Goal: Task Accomplishment & Management: Manage account settings

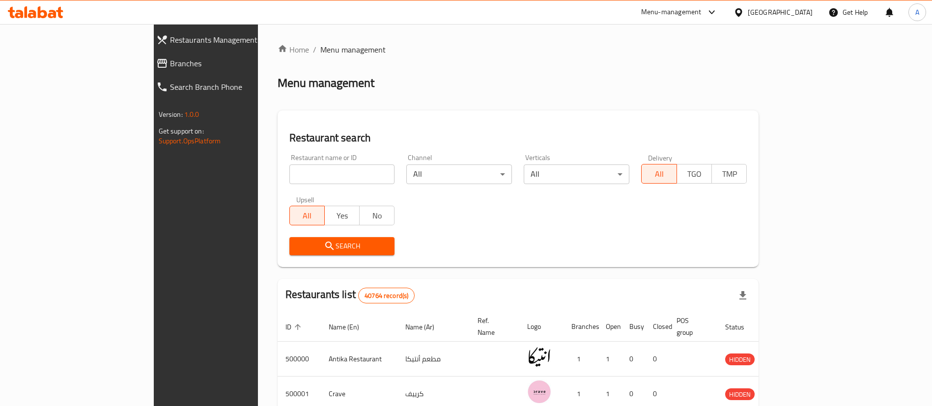
click at [170, 65] on span "Branches" at bounding box center [236, 63] width 132 height 12
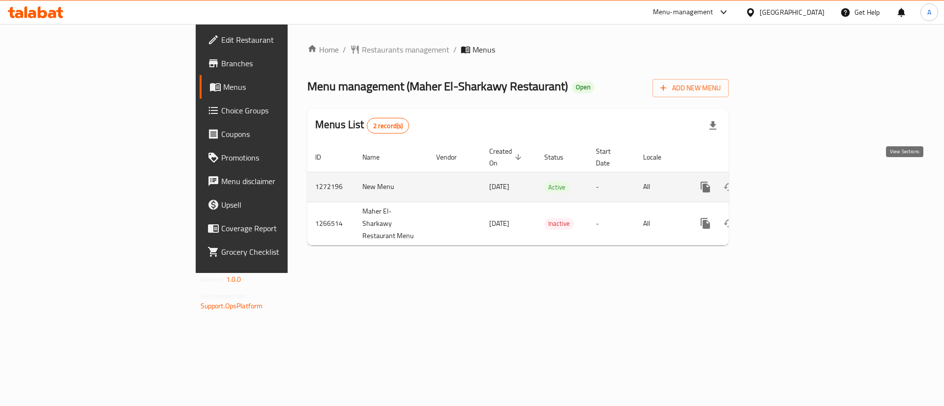
click at [782, 181] on icon "enhanced table" at bounding box center [776, 187] width 12 height 12
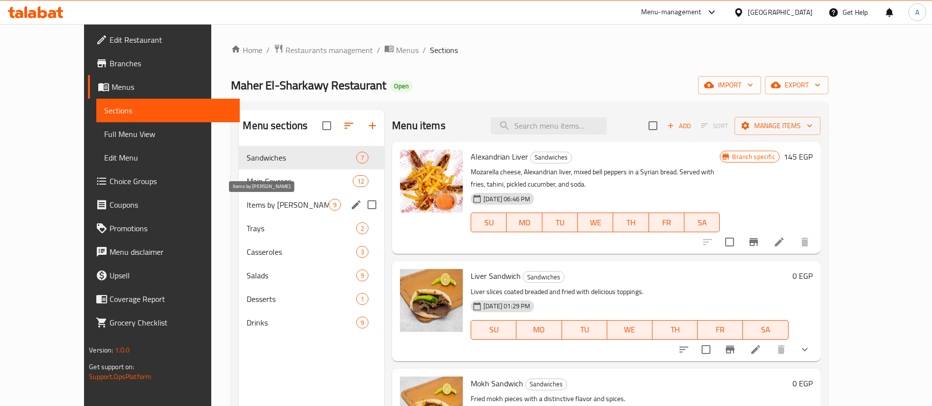
click at [247, 206] on span "Items by [PERSON_NAME]" at bounding box center [288, 205] width 82 height 12
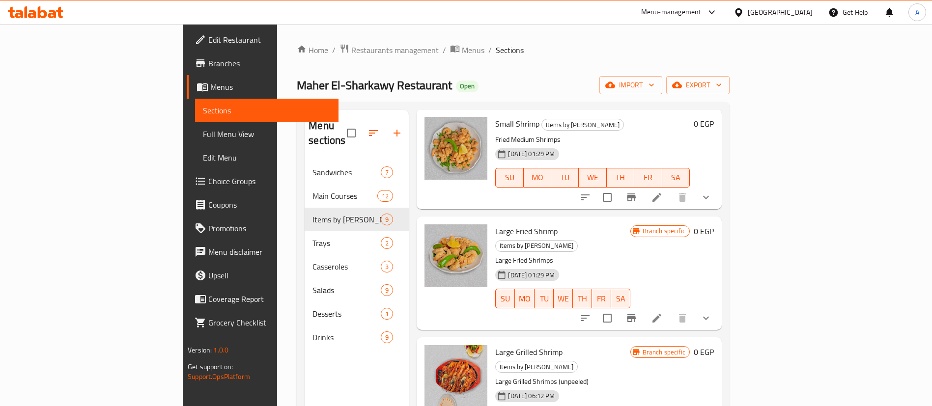
scroll to position [138, 0]
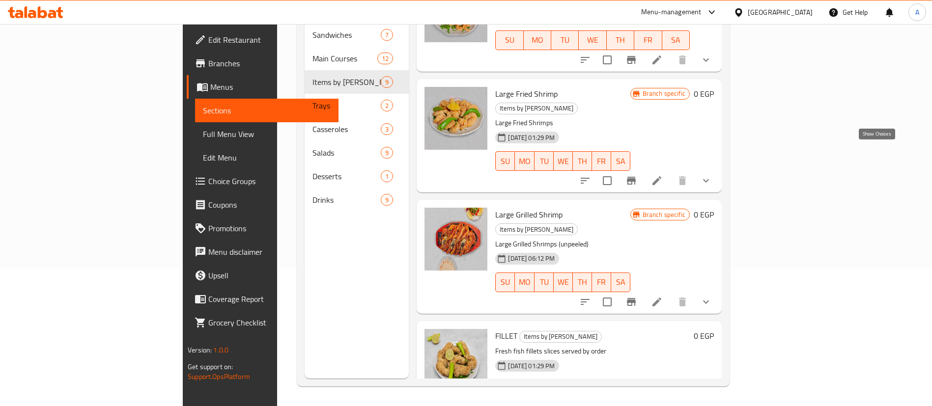
click at [712, 175] on icon "show more" at bounding box center [706, 181] width 12 height 12
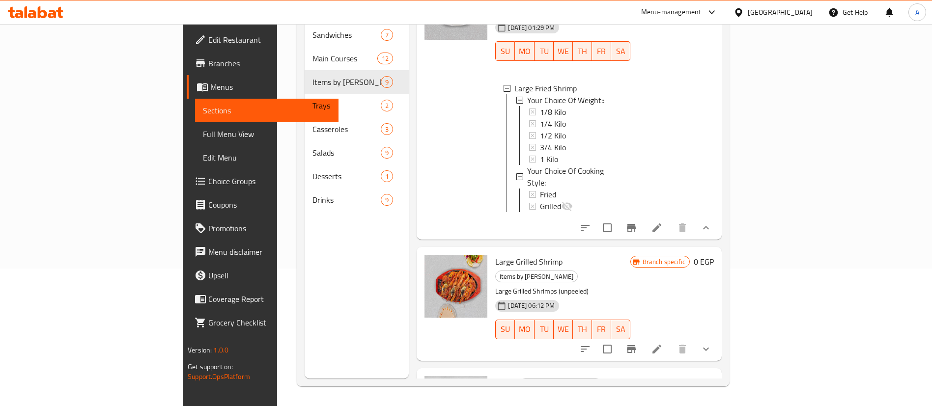
scroll to position [699, 0]
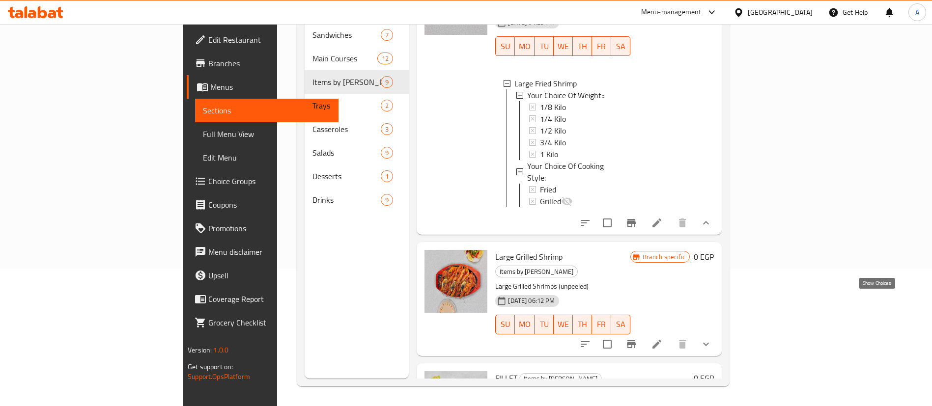
click at [712, 339] on icon "show more" at bounding box center [706, 345] width 12 height 12
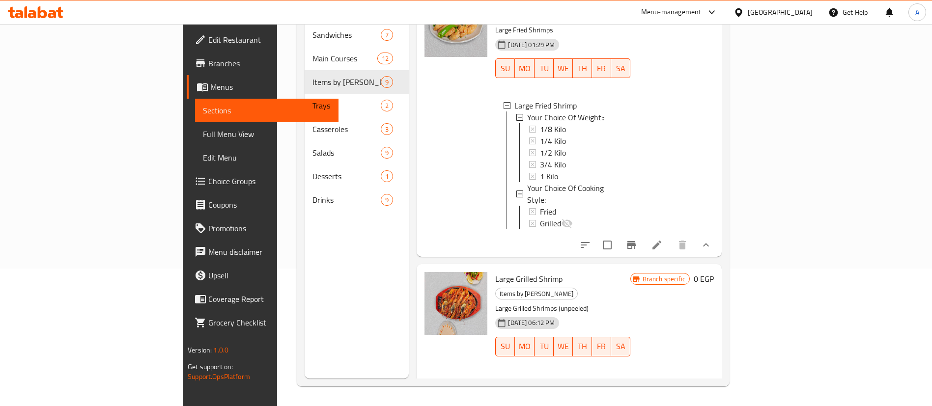
scroll to position [553, 0]
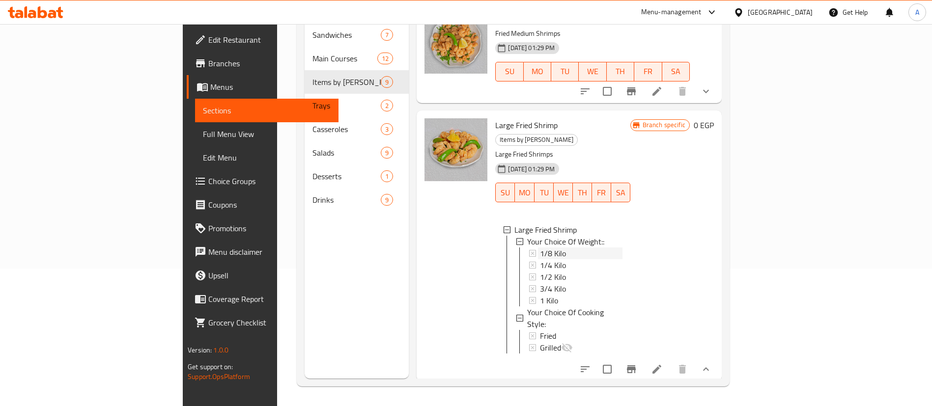
click at [540, 248] on span "1/8 Kilo" at bounding box center [553, 254] width 26 height 12
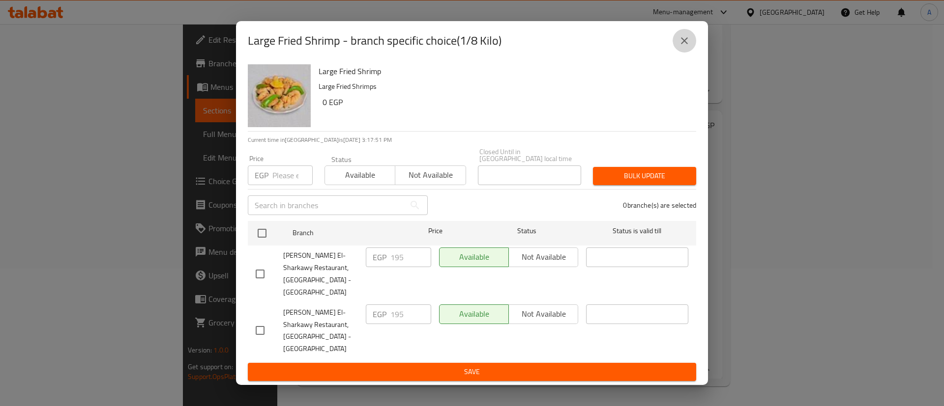
click at [680, 47] on icon "close" at bounding box center [684, 41] width 12 height 12
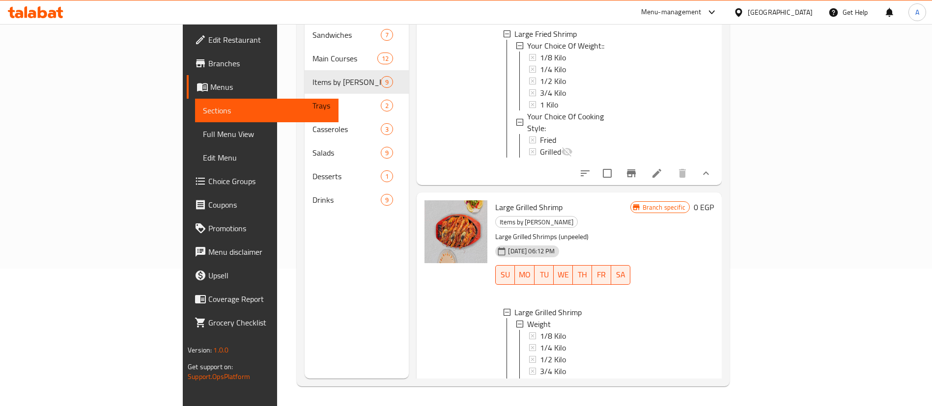
scroll to position [862, 0]
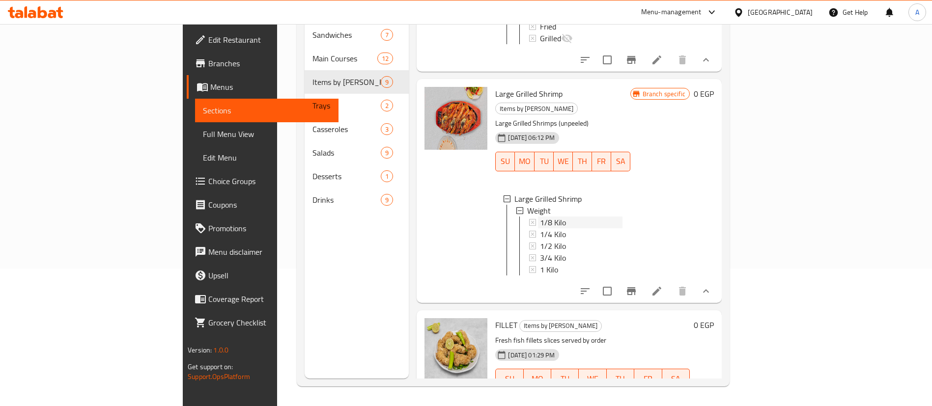
click at [540, 217] on span "1/8 Kilo" at bounding box center [553, 223] width 26 height 12
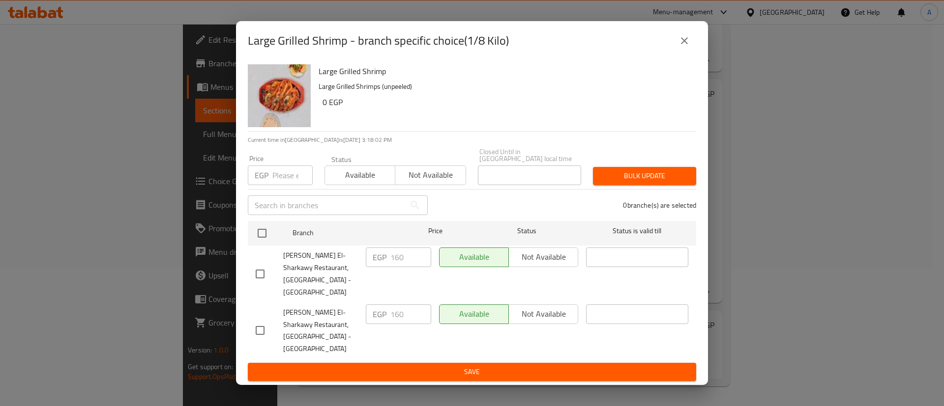
click at [279, 185] on input "number" at bounding box center [292, 176] width 40 height 20
paste input "180"
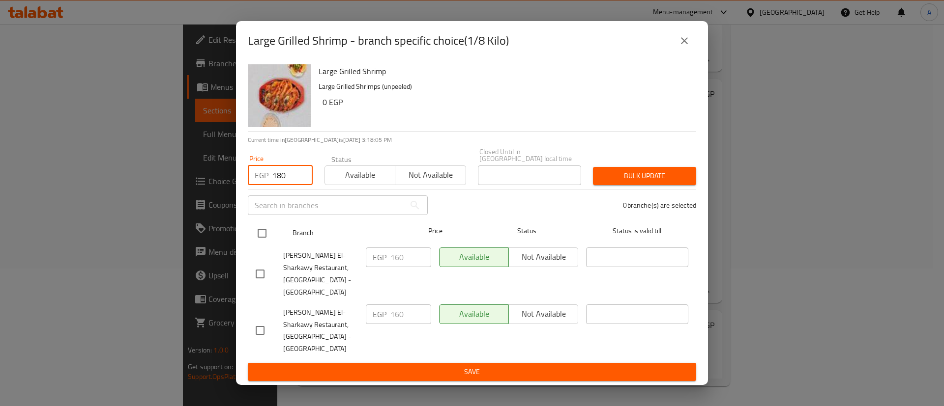
type input "180"
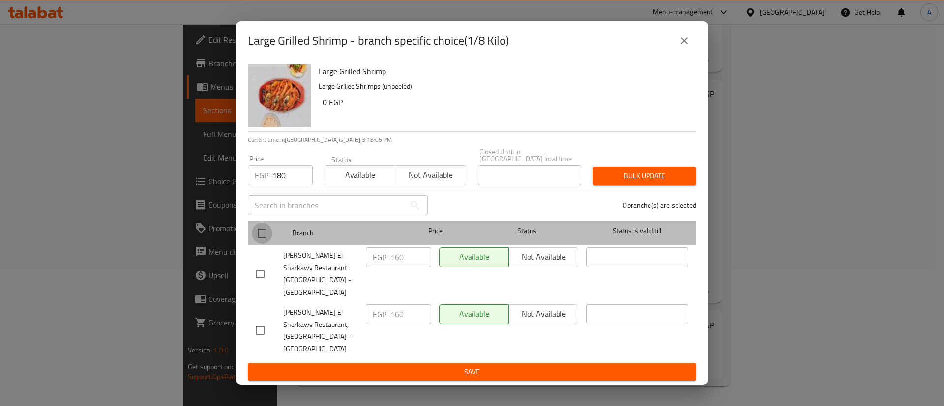
click at [262, 237] on input "checkbox" at bounding box center [262, 233] width 21 height 21
checkbox input "true"
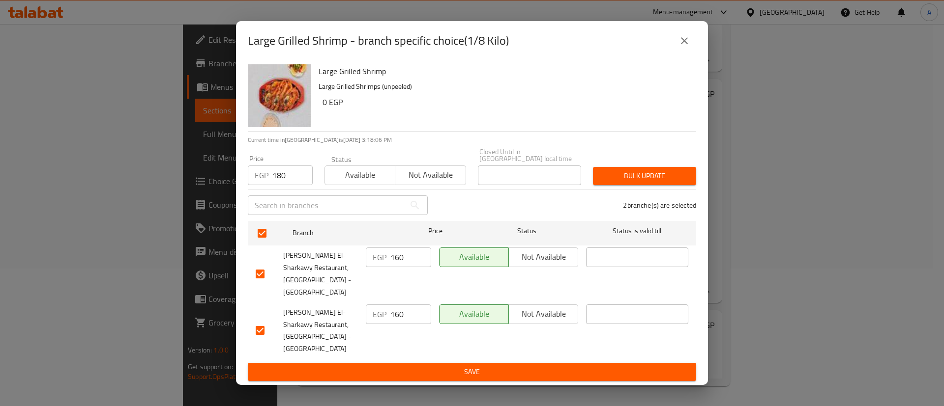
click at [618, 182] on span "Bulk update" at bounding box center [644, 176] width 87 height 12
click at [688, 47] on icon "close" at bounding box center [684, 41] width 12 height 12
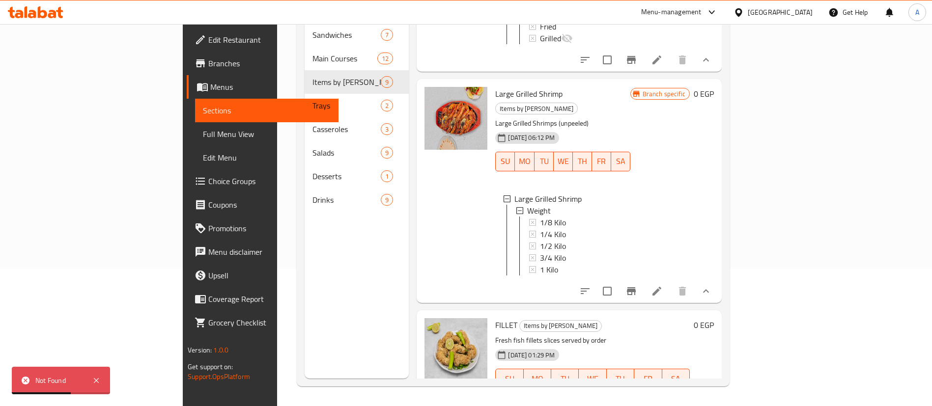
click at [712, 286] on icon "show more" at bounding box center [706, 292] width 12 height 12
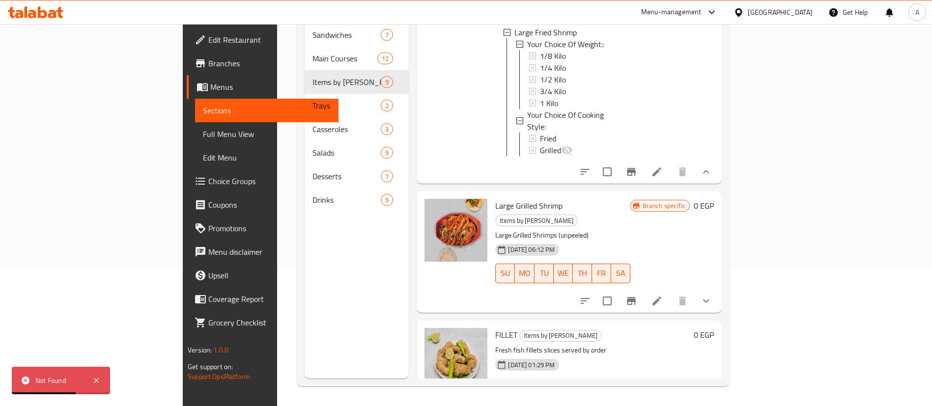
scroll to position [741, 0]
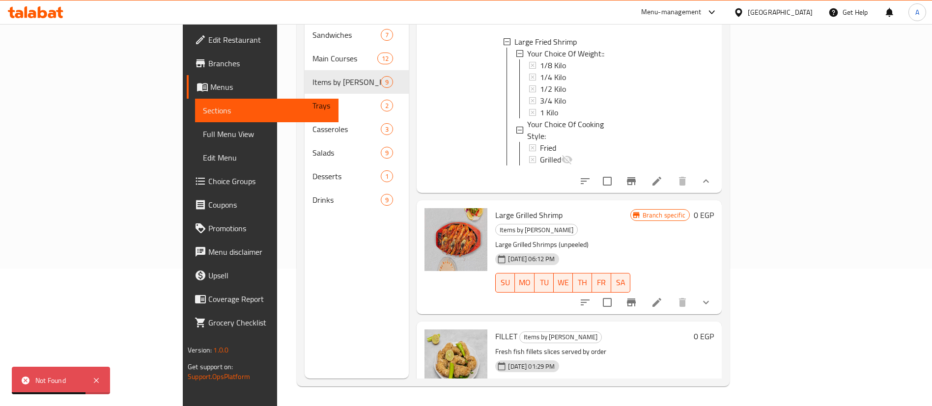
click at [495, 208] on span "Large Grilled Shrimp" at bounding box center [528, 215] width 67 height 15
click at [495, 239] on p "Large Grilled Shrimps (unpeeled)" at bounding box center [562, 245] width 135 height 12
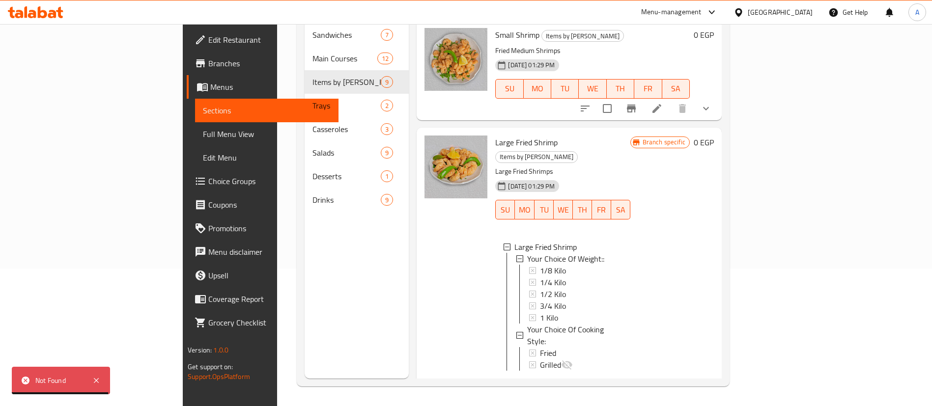
scroll to position [471, 0]
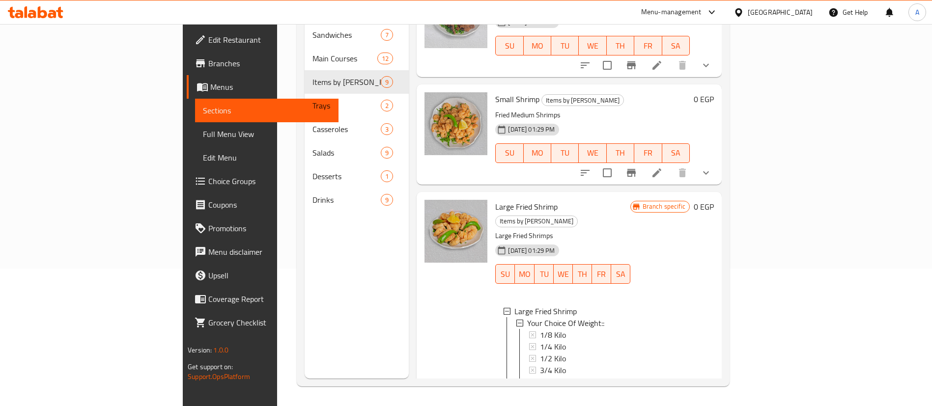
click at [495, 92] on span "Small Shrimp" at bounding box center [517, 99] width 44 height 15
click at [425, 106] on img at bounding box center [456, 123] width 63 height 63
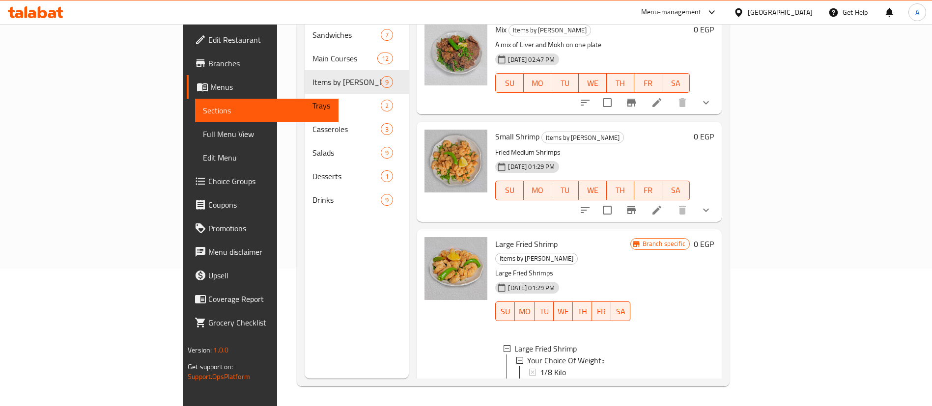
scroll to position [433, 0]
click at [663, 205] on icon at bounding box center [657, 211] width 12 height 12
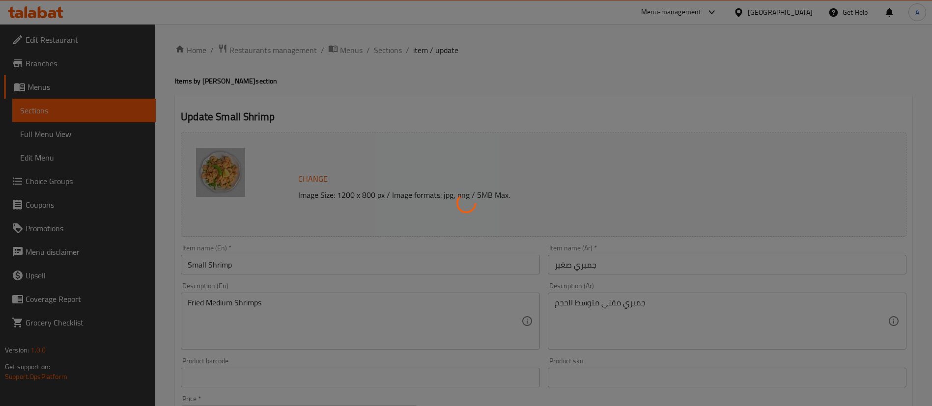
type input "إختيارك من الوزن :"
type input "1"
type input "أسلوب الطبخ:"
type input "1"
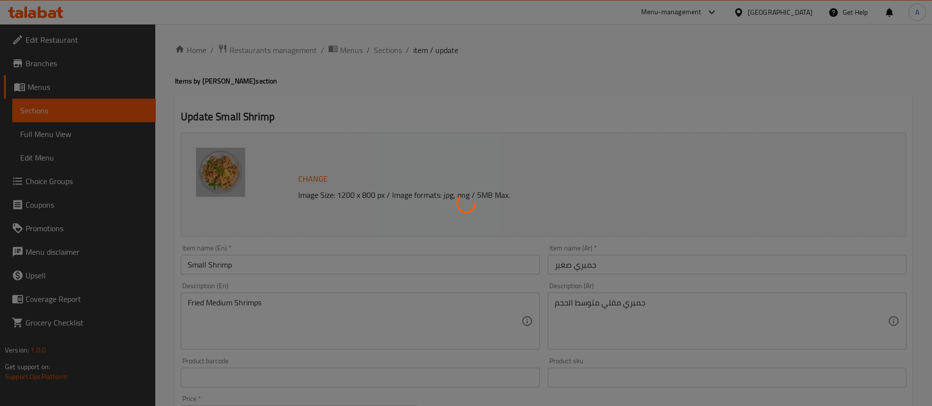
type input "1"
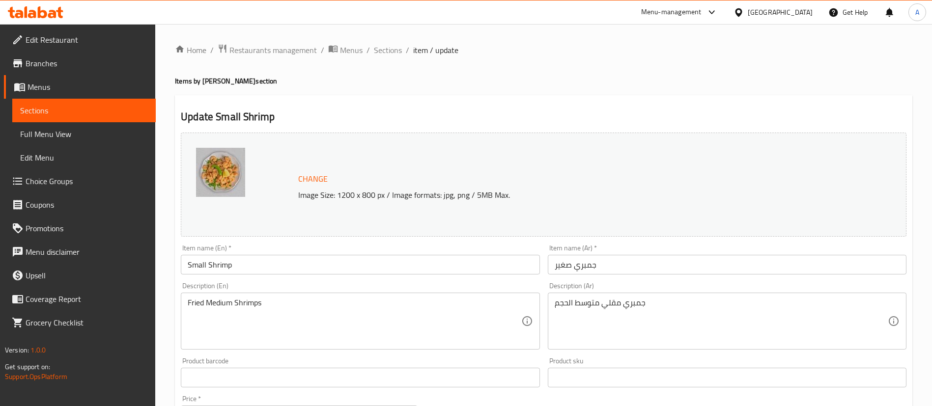
click at [34, 111] on span "Sections" at bounding box center [84, 111] width 128 height 12
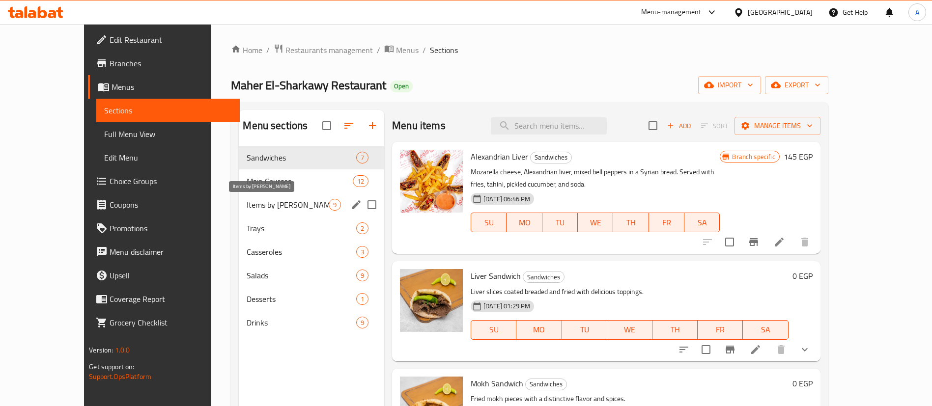
click at [247, 204] on span "Items by weigh" at bounding box center [288, 205] width 82 height 12
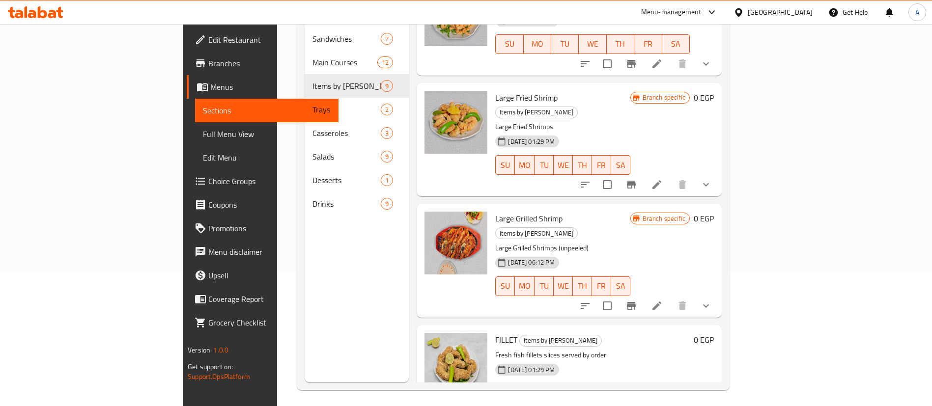
scroll to position [136, 0]
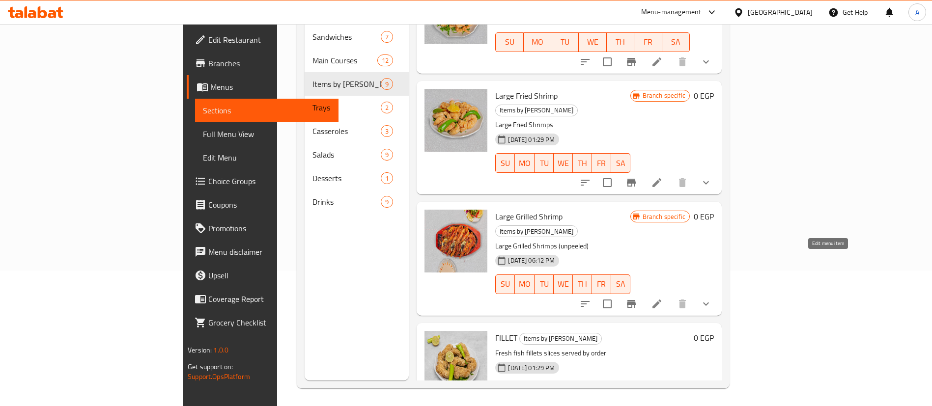
click at [663, 298] on icon at bounding box center [657, 304] width 12 height 12
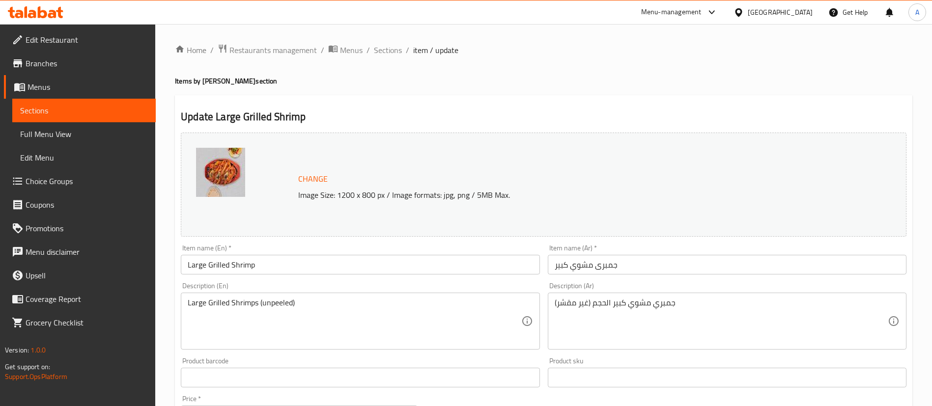
scroll to position [318, 0]
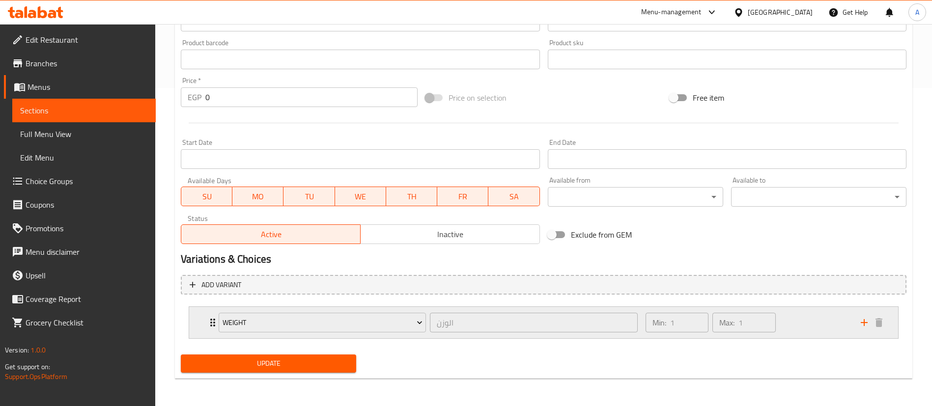
click at [820, 328] on div "Min: 1 ​ Max: 1 ​" at bounding box center [747, 322] width 215 height 31
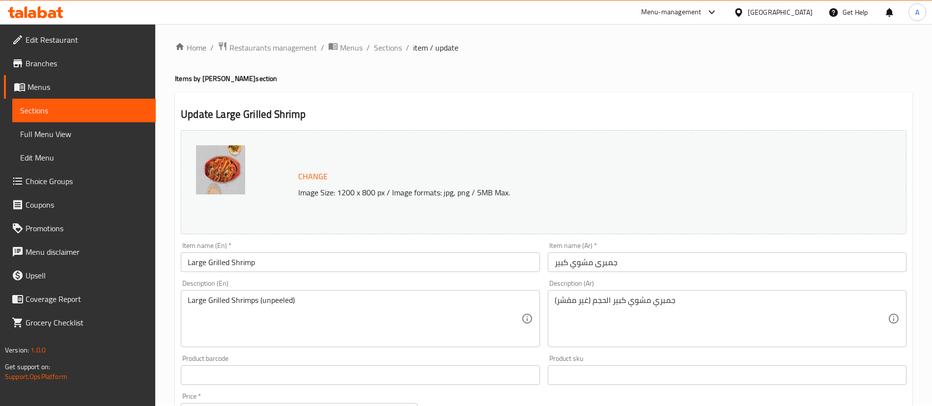
scroll to position [0, 0]
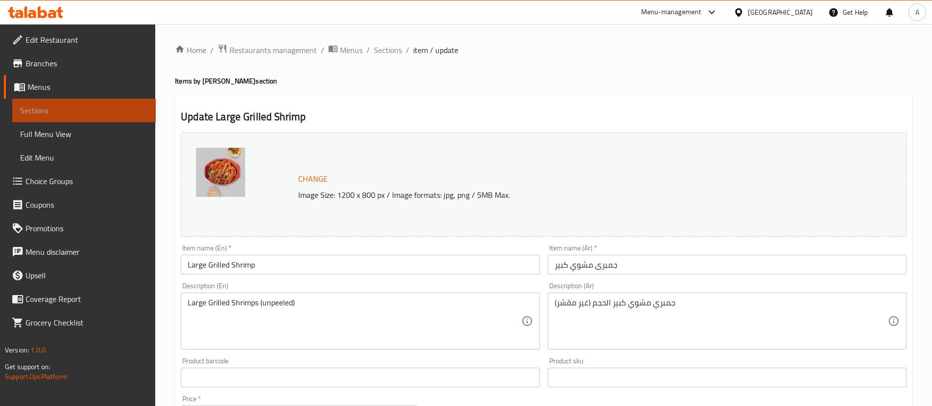
click at [71, 103] on link "Sections" at bounding box center [83, 111] width 143 height 24
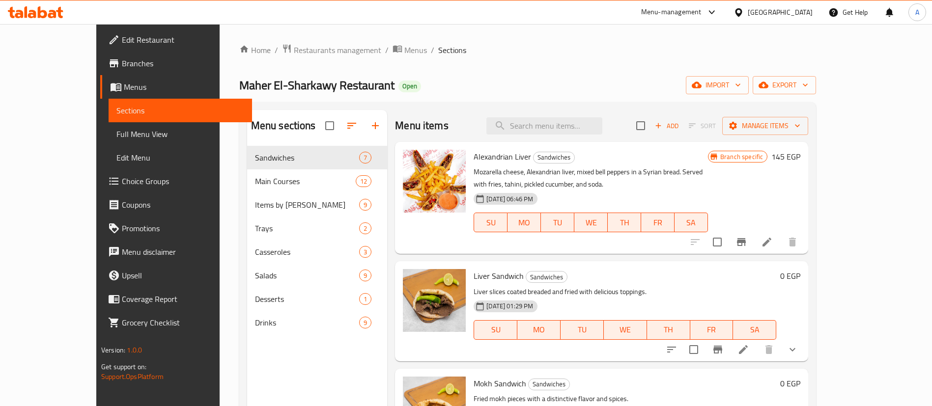
scroll to position [22, 0]
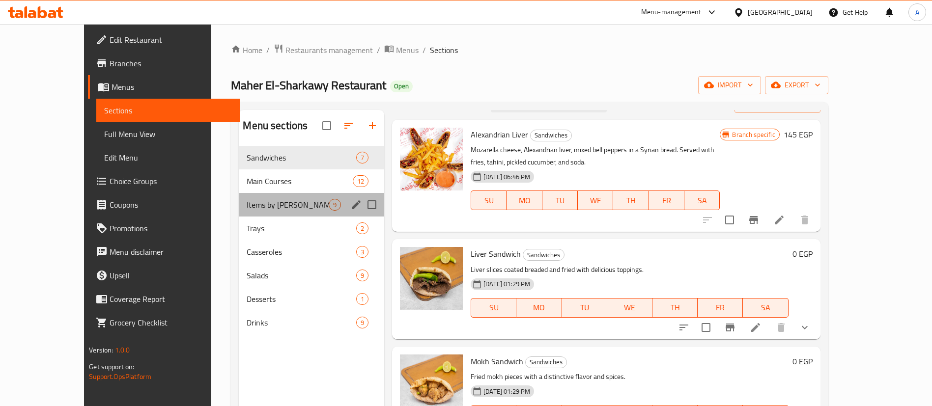
click at [239, 211] on div "Items by weigh 9" at bounding box center [311, 205] width 145 height 24
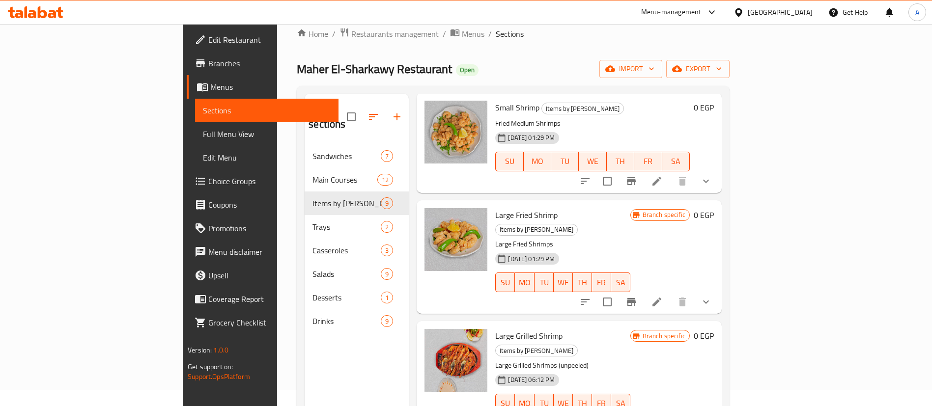
scroll to position [19, 0]
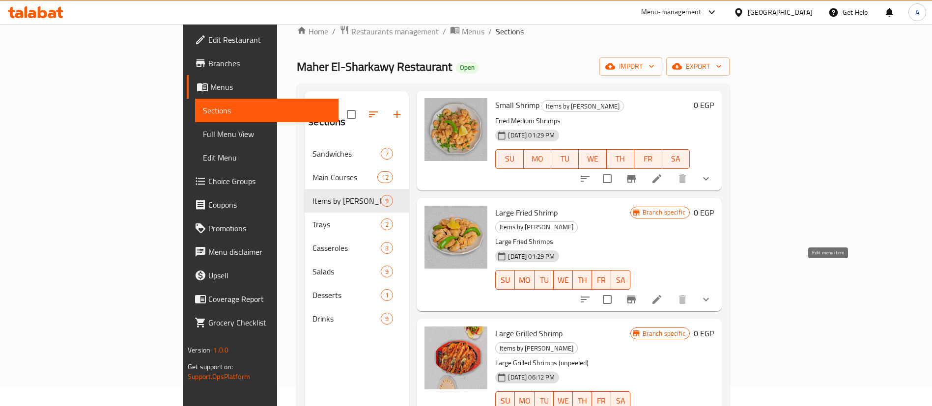
click at [661, 295] on icon at bounding box center [657, 299] width 9 height 9
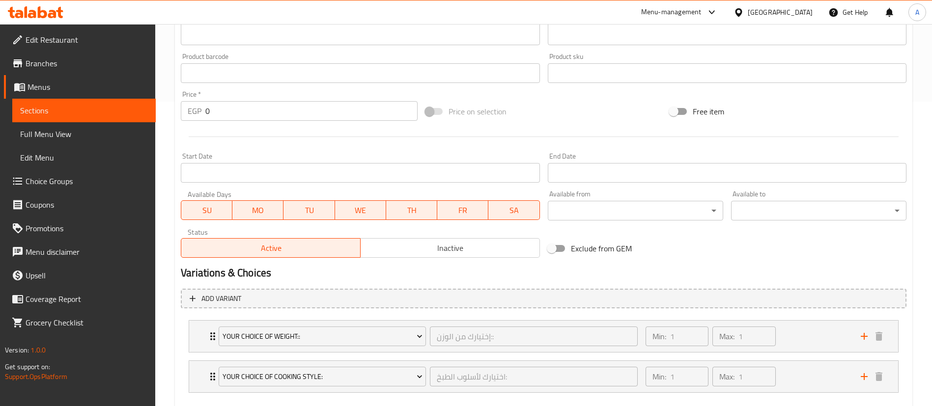
scroll to position [359, 0]
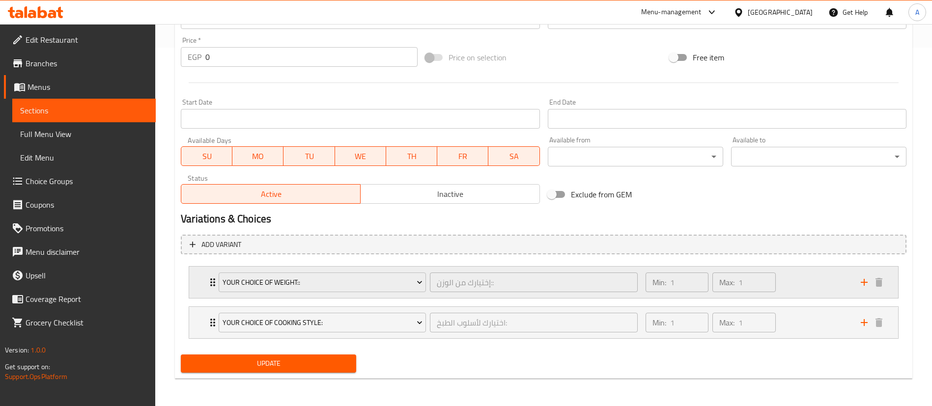
click at [788, 288] on div "Min: 1 ​ Max: 1 ​" at bounding box center [747, 282] width 215 height 31
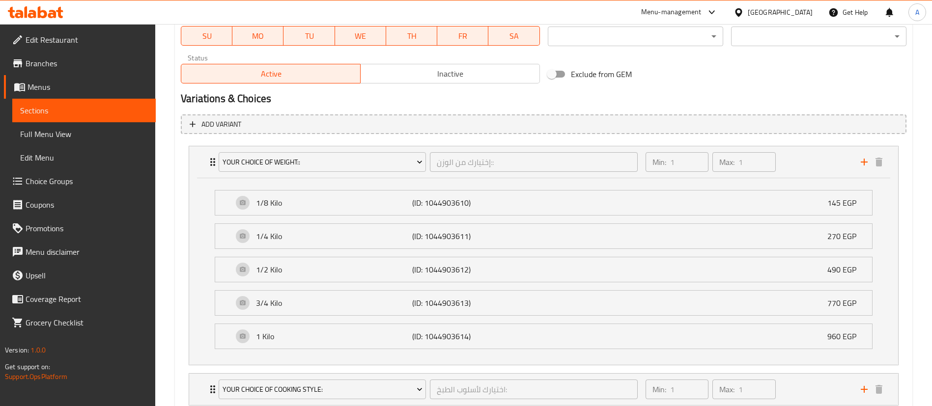
scroll to position [491, 0]
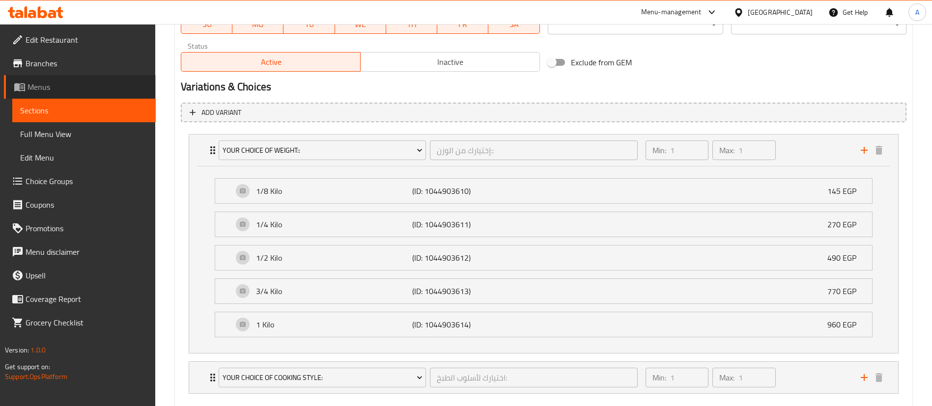
click at [45, 88] on span "Menus" at bounding box center [88, 87] width 120 height 12
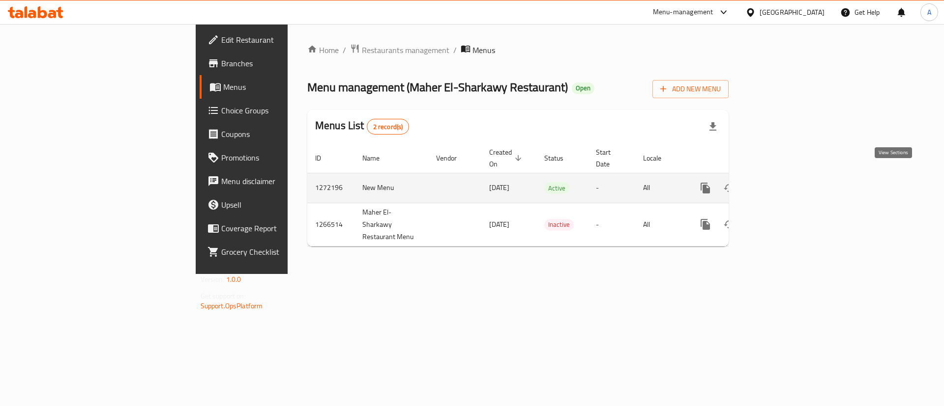
click at [782, 182] on icon "enhanced table" at bounding box center [776, 188] width 12 height 12
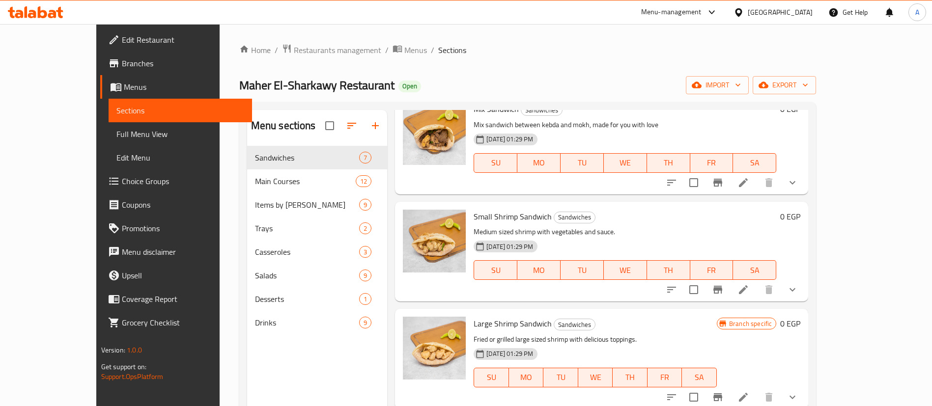
scroll to position [138, 0]
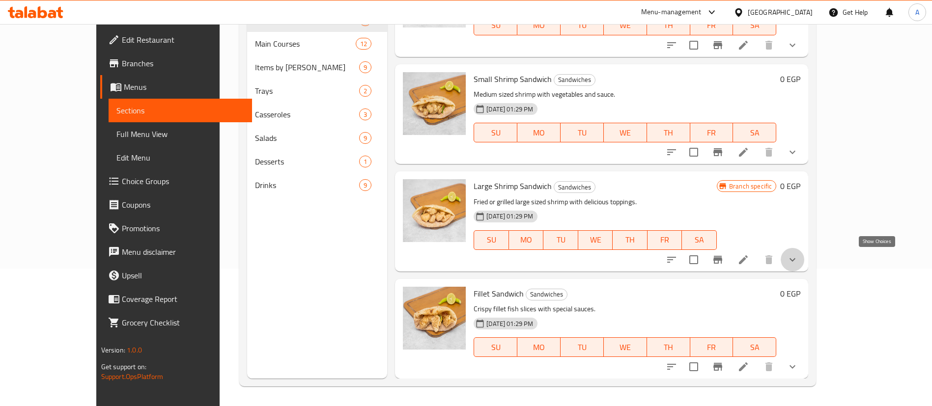
click at [799, 258] on icon "show more" at bounding box center [793, 260] width 12 height 12
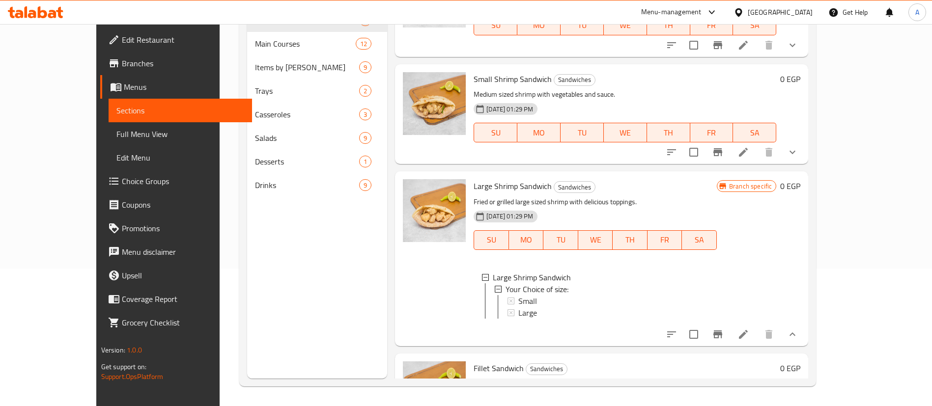
scroll to position [1, 0]
click at [519, 296] on div "Small" at bounding box center [613, 300] width 191 height 12
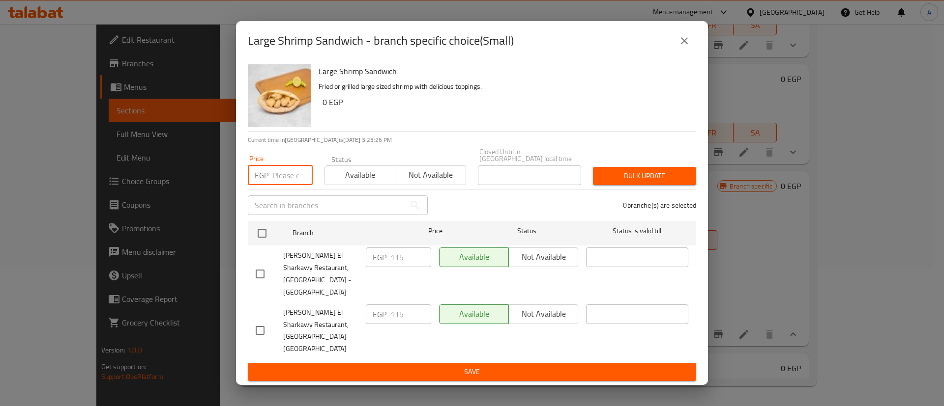
click at [280, 185] on input "number" at bounding box center [292, 176] width 40 height 20
type input "125"
click at [273, 241] on div at bounding box center [270, 233] width 37 height 29
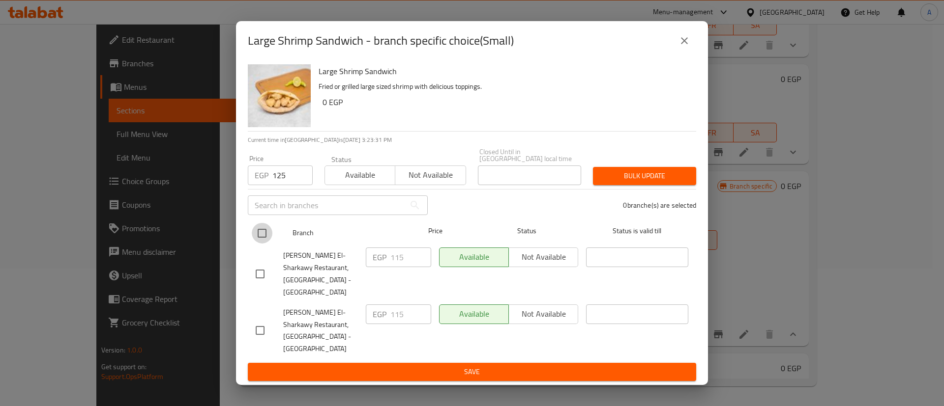
click at [259, 244] on input "checkbox" at bounding box center [262, 233] width 21 height 21
checkbox input "true"
click at [642, 181] on span "Bulk update" at bounding box center [644, 176] width 87 height 12
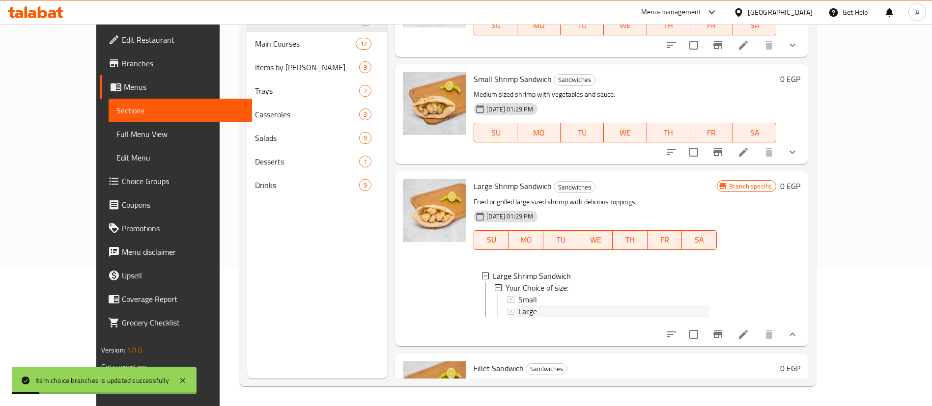
click at [518, 310] on span "Large" at bounding box center [527, 312] width 19 height 12
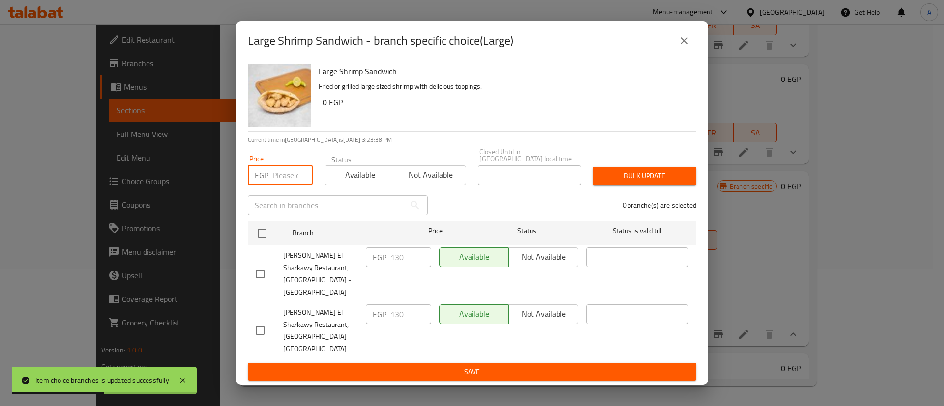
click at [285, 182] on input "number" at bounding box center [292, 176] width 40 height 20
type input "155"
click at [272, 242] on div at bounding box center [270, 233] width 37 height 29
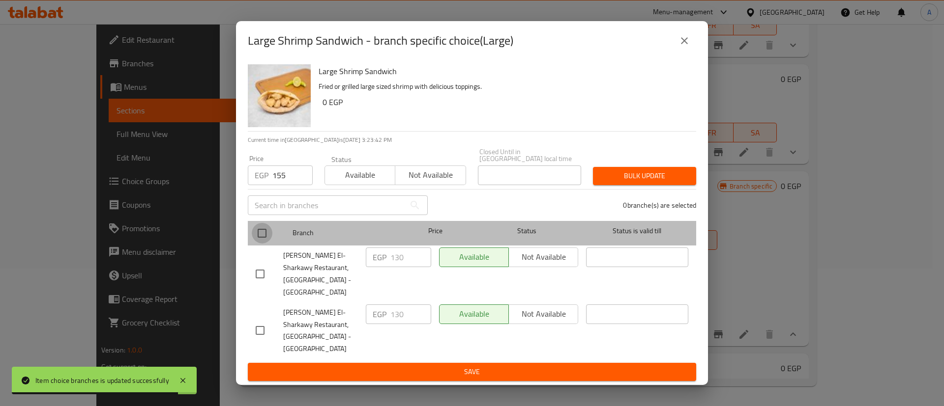
click at [262, 241] on input "checkbox" at bounding box center [262, 233] width 21 height 21
checkbox input "true"
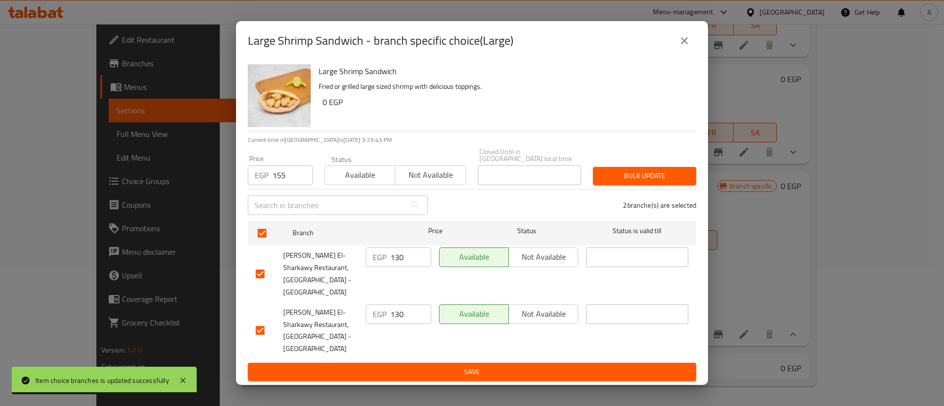
click at [621, 182] on span "Bulk update" at bounding box center [644, 176] width 87 height 12
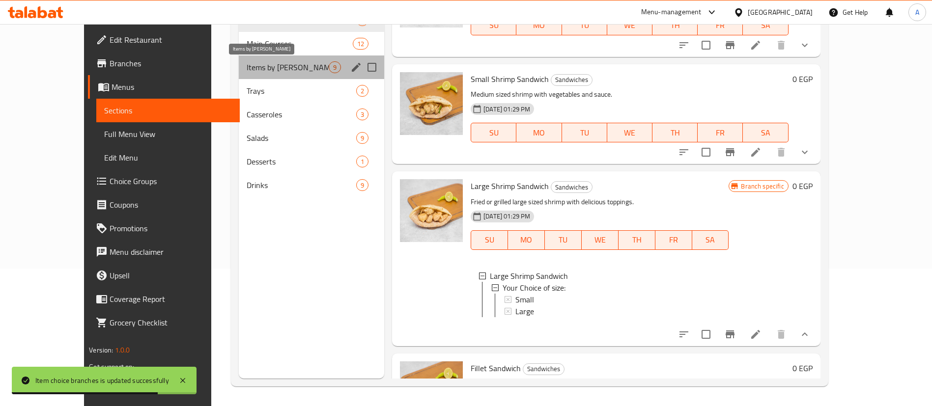
click at [247, 65] on span "Items by weigh" at bounding box center [288, 67] width 82 height 12
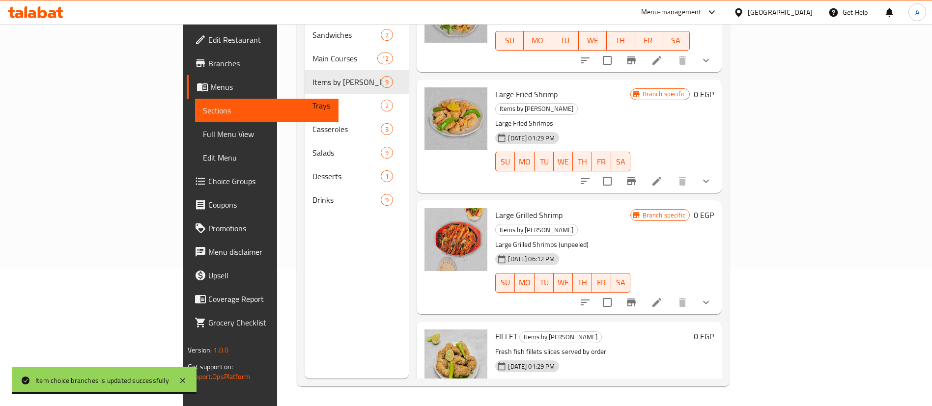
scroll to position [584, 0]
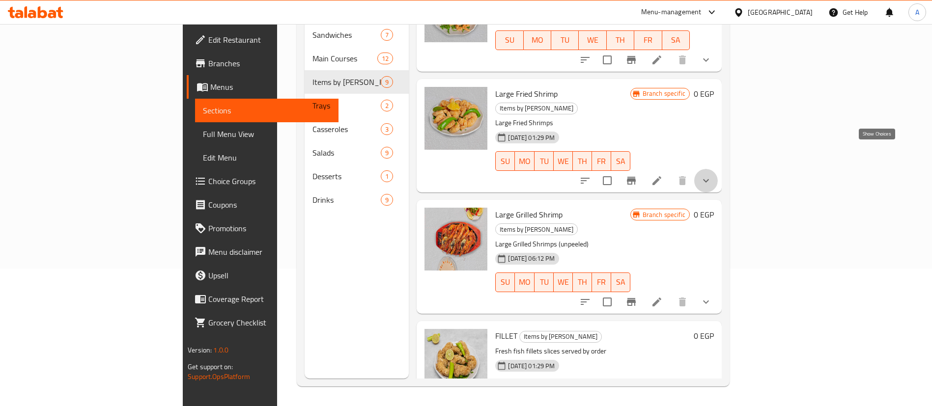
click at [712, 175] on icon "show more" at bounding box center [706, 181] width 12 height 12
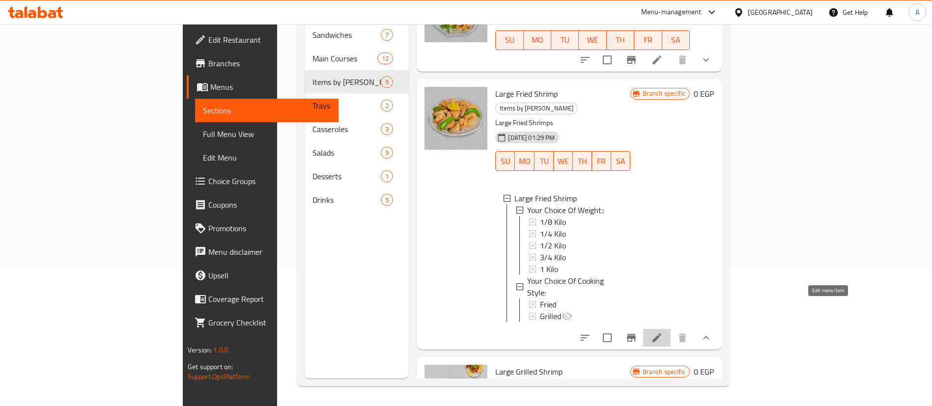
click at [663, 332] on icon at bounding box center [657, 338] width 12 height 12
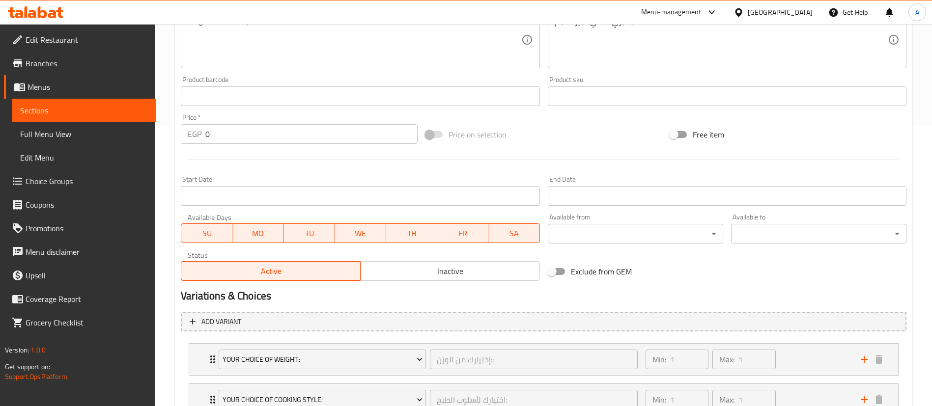
scroll to position [359, 0]
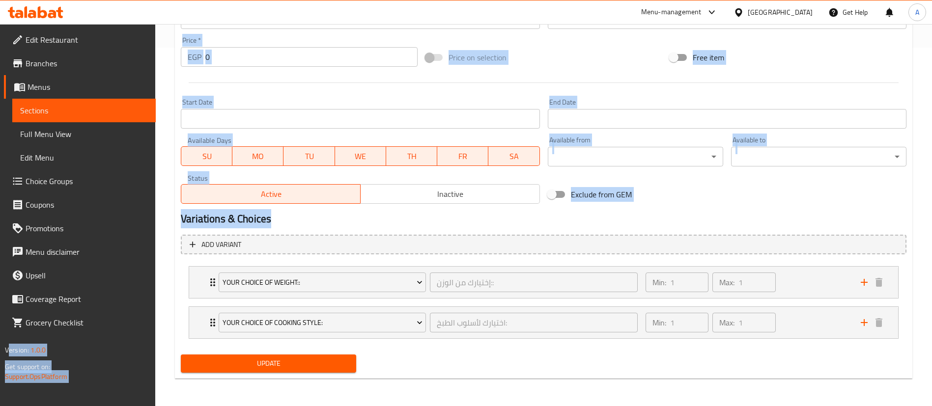
drag, startPoint x: 480, startPoint y: 215, endPoint x: 72, endPoint y: 123, distance: 418.7
click at [72, 123] on div "Edit Restaurant Branches Menus Sections Full Menu View Edit Menu Choice Groups …" at bounding box center [466, 35] width 932 height 741
click at [72, 123] on link "Full Menu View" at bounding box center [83, 134] width 143 height 24
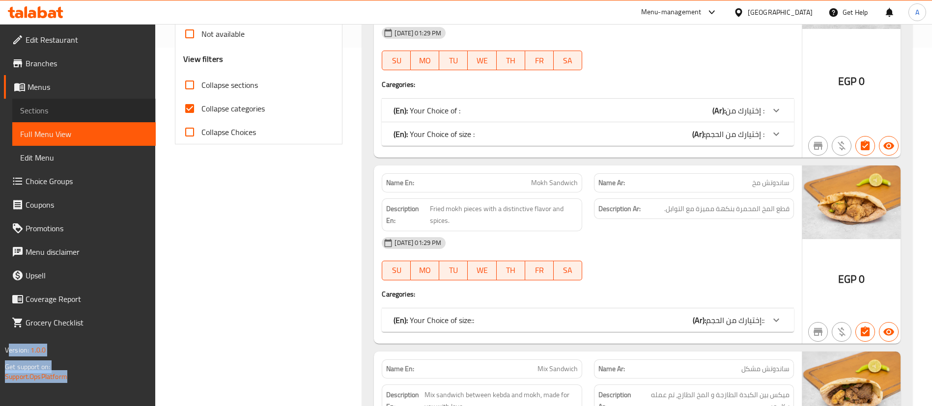
click at [31, 113] on span "Sections" at bounding box center [84, 111] width 128 height 12
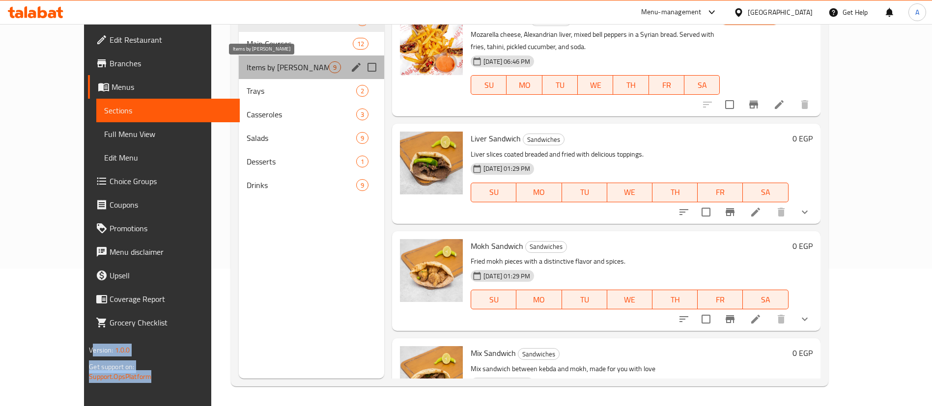
click at [269, 66] on span "Items by weigh" at bounding box center [288, 67] width 82 height 12
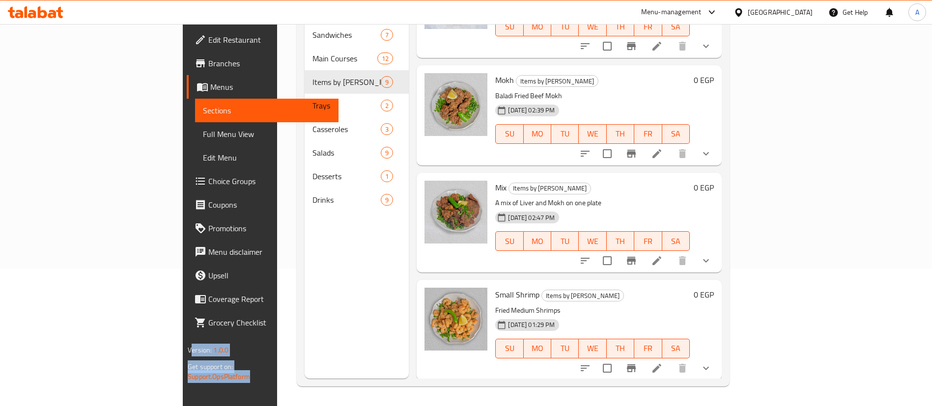
scroll to position [282, 0]
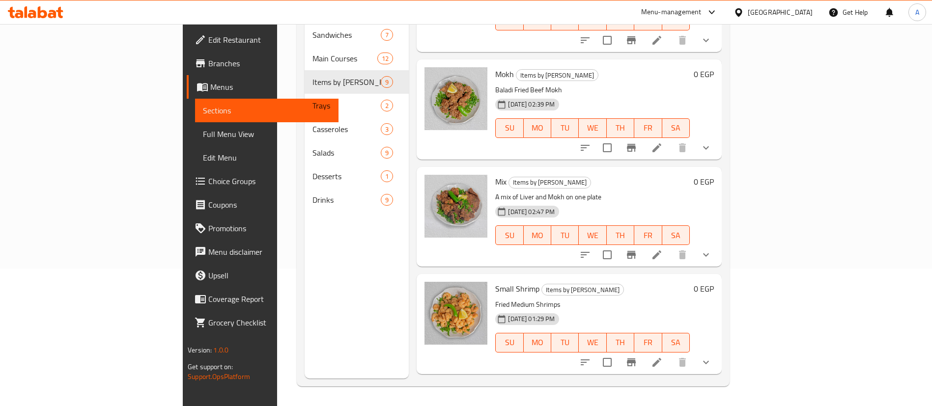
click at [305, 332] on div "Menu sections Sandwiches 7 Main Courses 12 Items by weigh 9 Trays 2 Casseroles …" at bounding box center [357, 175] width 104 height 406
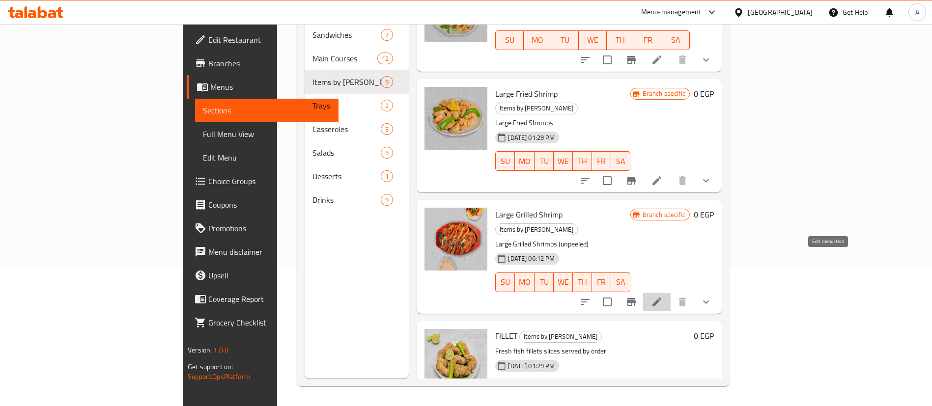
click at [663, 296] on icon at bounding box center [657, 302] width 12 height 12
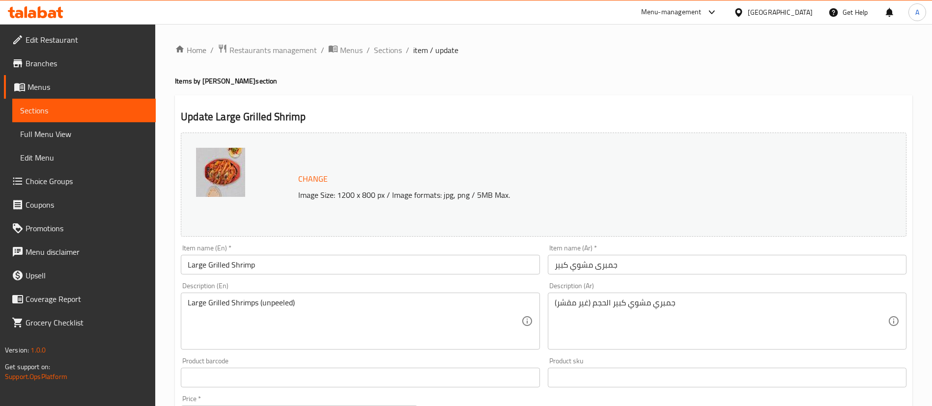
scroll to position [318, 0]
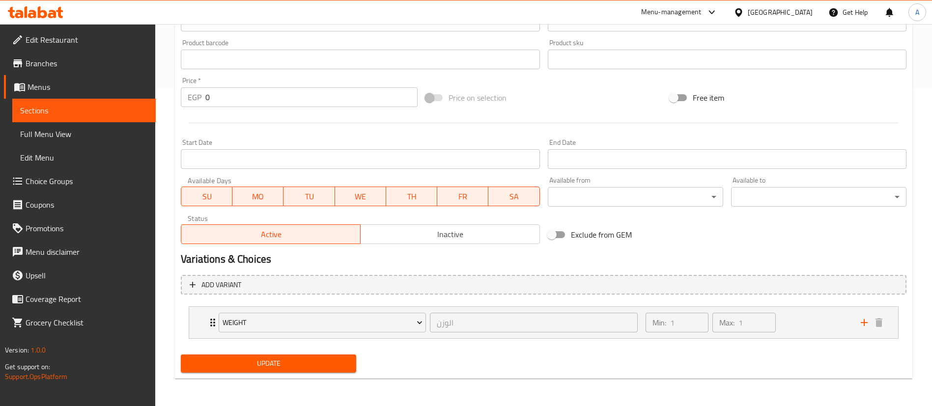
click at [714, 4] on div "Menu-management" at bounding box center [679, 12] width 92 height 24
click at [702, 14] on div "Menu-management" at bounding box center [671, 12] width 60 height 12
click at [661, 64] on div "Agent Campaigns Center" at bounding box center [664, 65] width 74 height 11
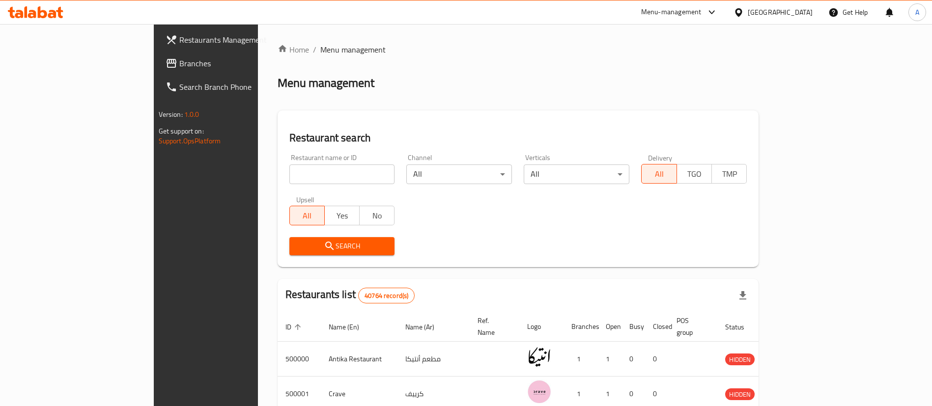
click at [179, 66] on span "Branches" at bounding box center [240, 63] width 122 height 12
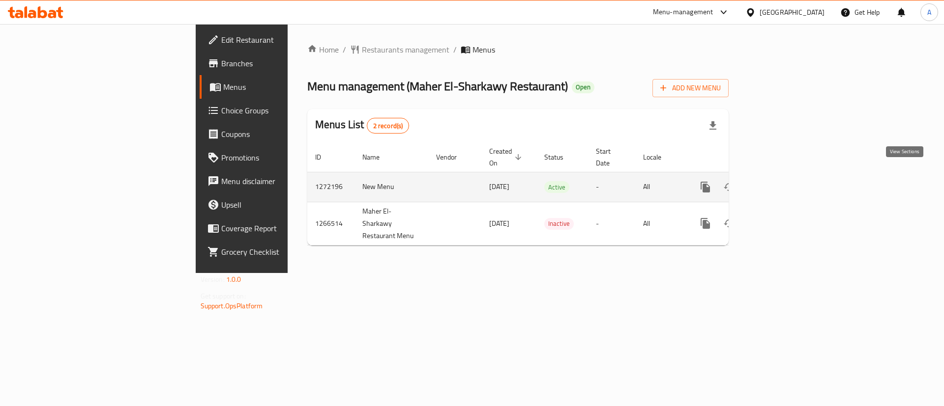
click at [782, 181] on icon "enhanced table" at bounding box center [776, 187] width 12 height 12
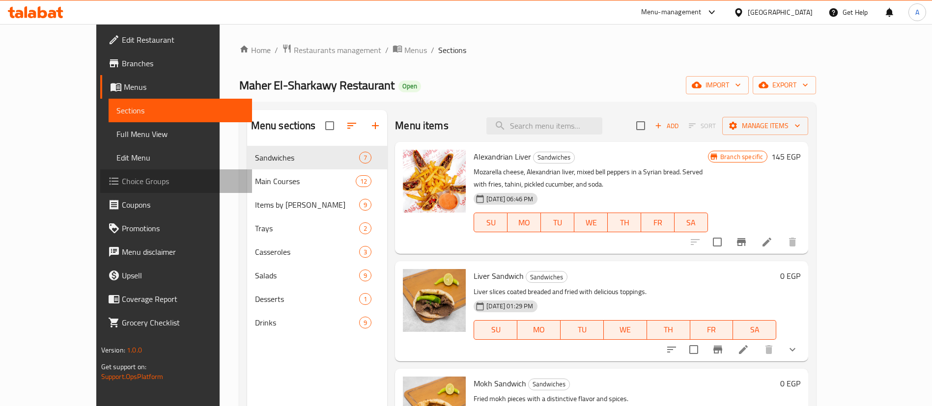
click at [122, 179] on span "Choice Groups" at bounding box center [183, 181] width 122 height 12
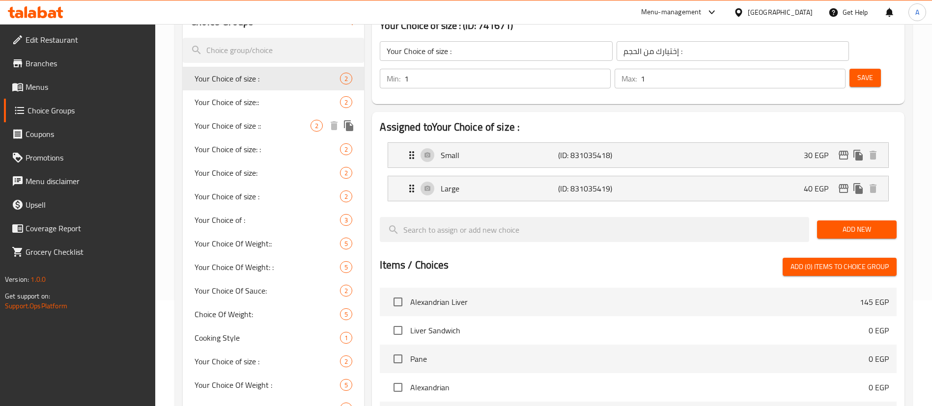
scroll to position [106, 0]
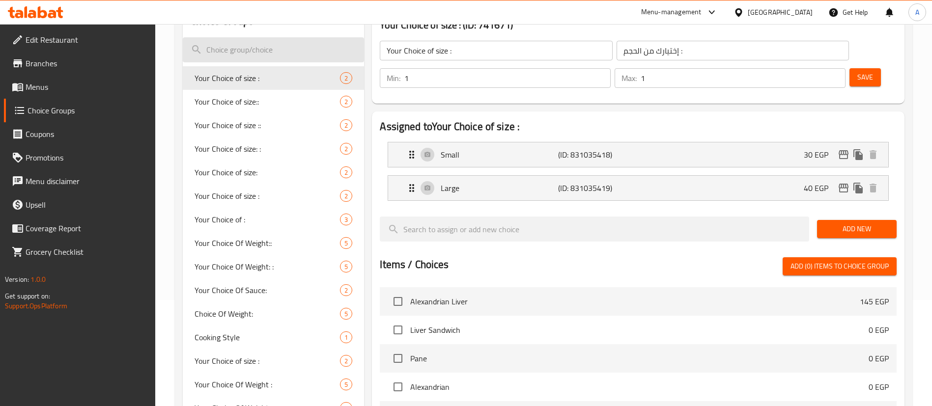
click at [254, 49] on input "search" at bounding box center [273, 49] width 181 height 25
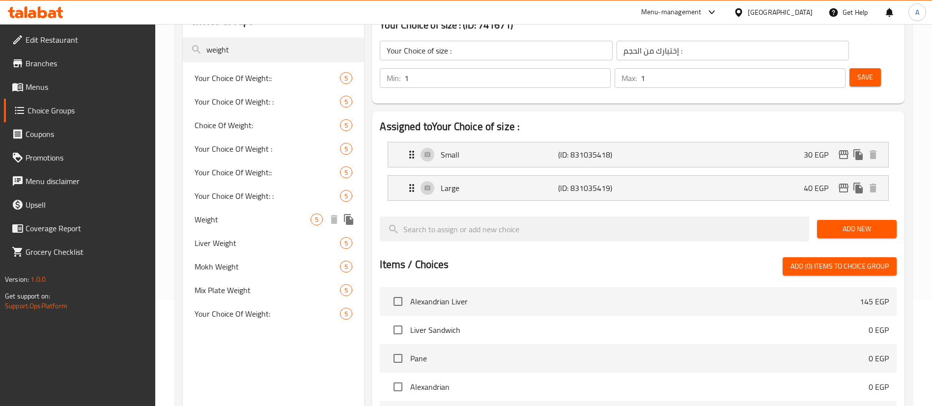
type input "weight"
click at [223, 221] on span "Weight" at bounding box center [253, 220] width 116 height 12
type input "Weight"
type input "الوزن"
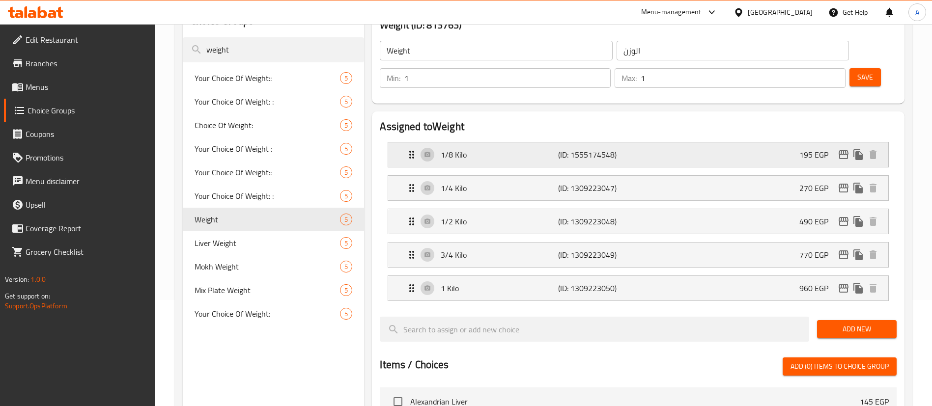
click at [761, 143] on div "1/8 Kilo (ID: 1555174548) 195 EGP" at bounding box center [641, 155] width 471 height 25
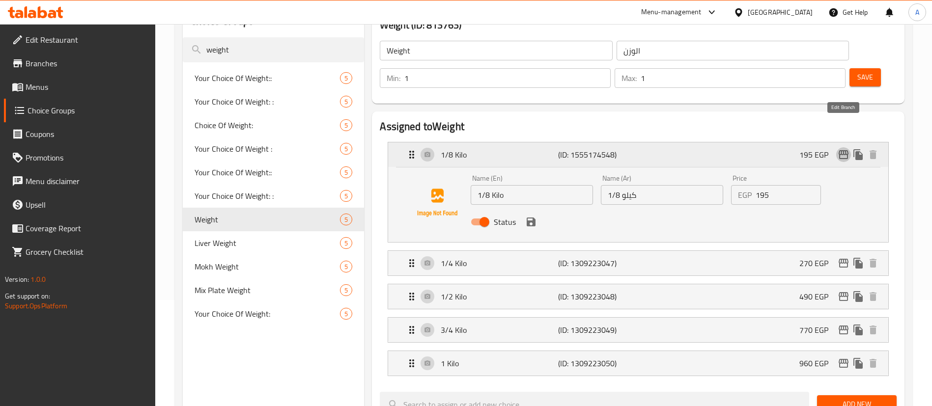
click at [842, 149] on icon "edit" at bounding box center [844, 155] width 12 height 12
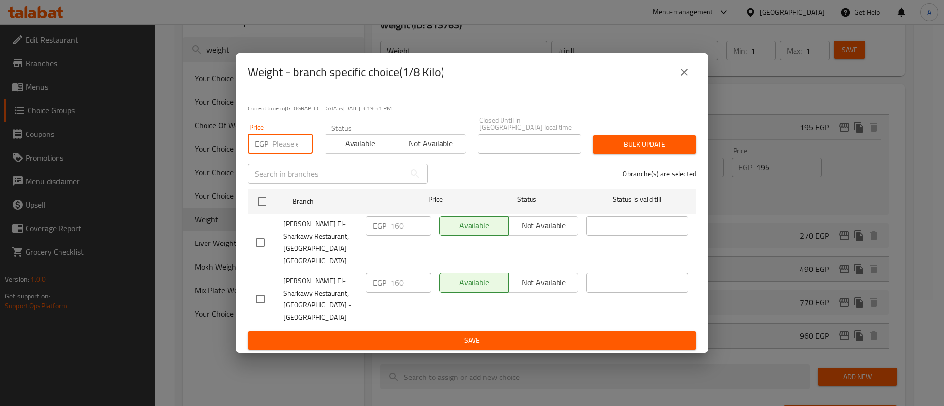
click at [281, 149] on input "number" at bounding box center [292, 144] width 40 height 20
type input "180"
click at [265, 212] on input "checkbox" at bounding box center [262, 202] width 21 height 21
checkbox input "true"
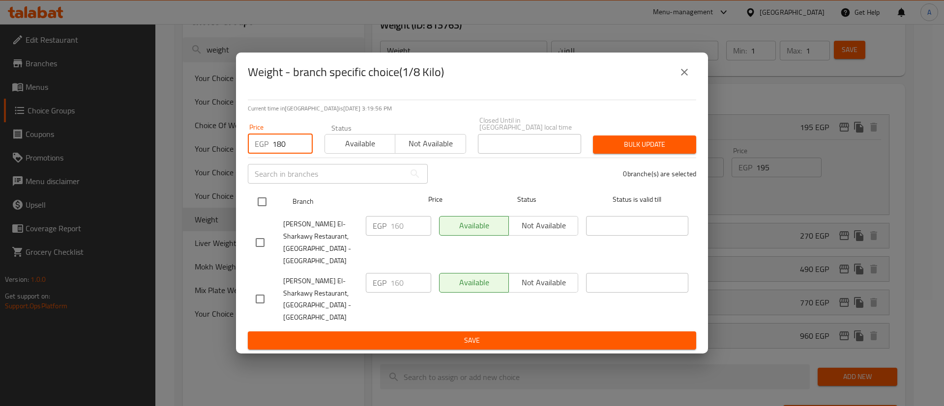
checkbox input "true"
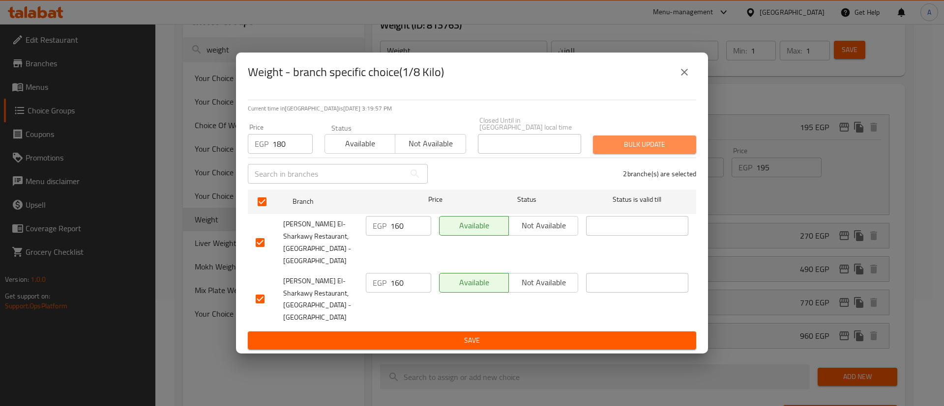
click at [634, 151] on span "Bulk update" at bounding box center [644, 145] width 87 height 12
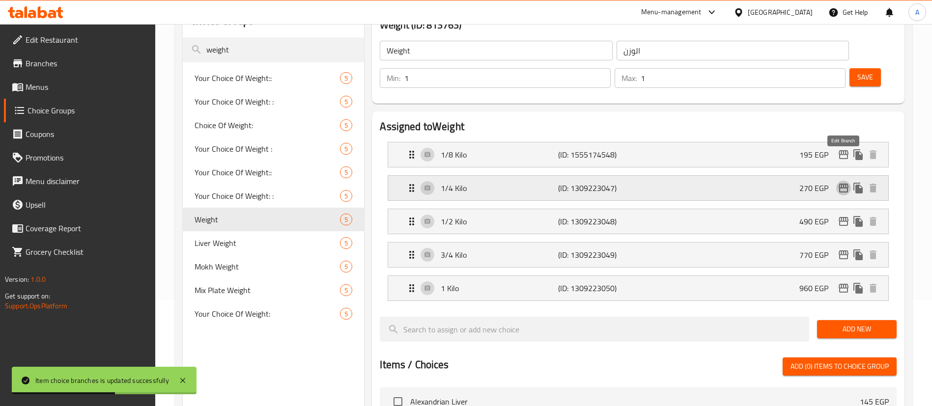
click at [843, 182] on icon "edit" at bounding box center [844, 188] width 12 height 12
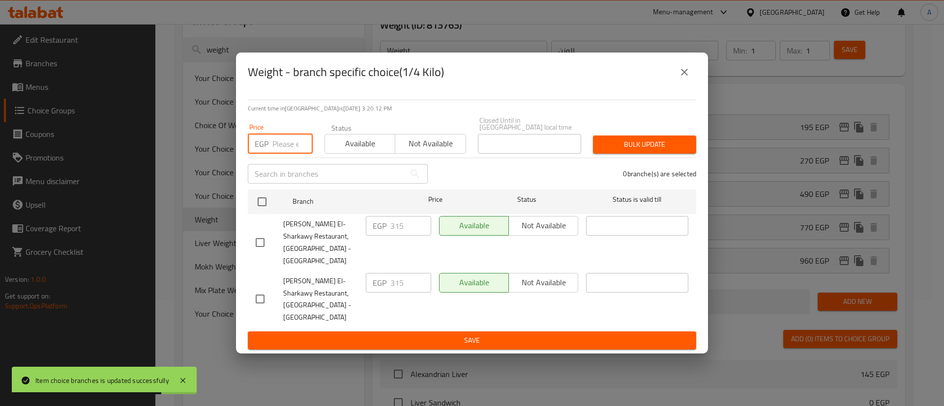
click at [285, 152] on input "number" at bounding box center [292, 144] width 40 height 20
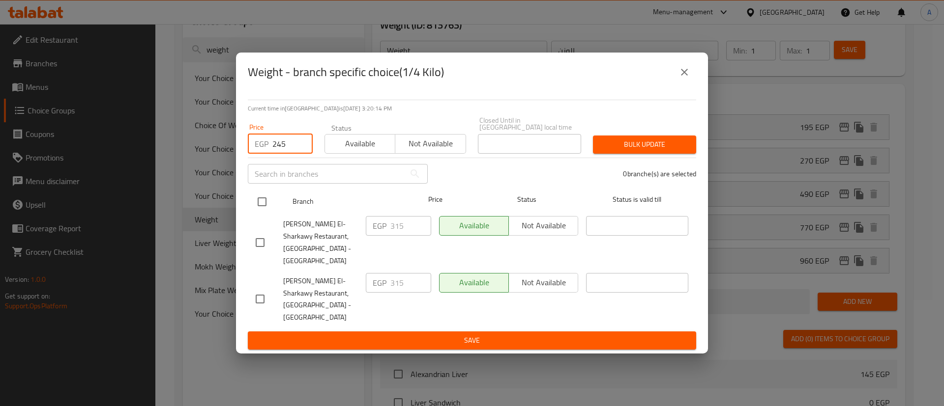
type input "245"
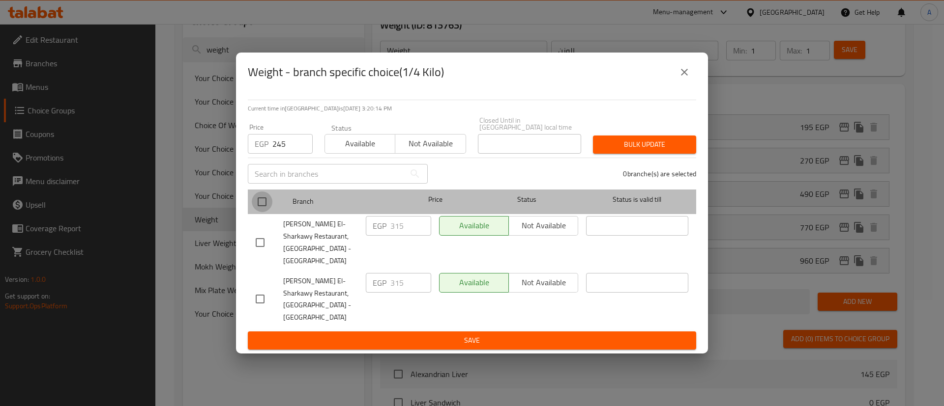
click at [259, 212] on input "checkbox" at bounding box center [262, 202] width 21 height 21
checkbox input "true"
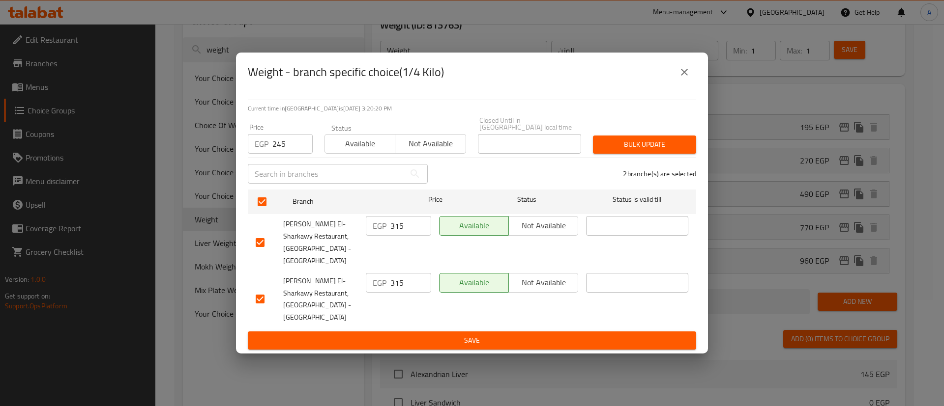
click at [631, 151] on span "Bulk update" at bounding box center [644, 145] width 87 height 12
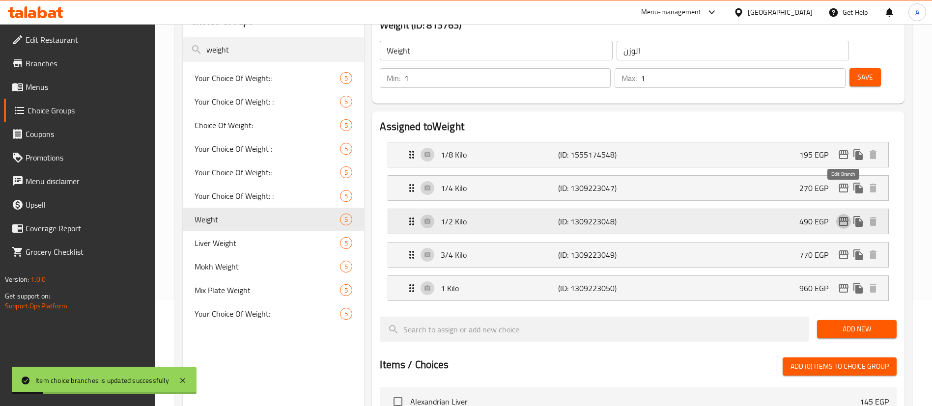
click at [842, 217] on icon "edit" at bounding box center [844, 221] width 10 height 9
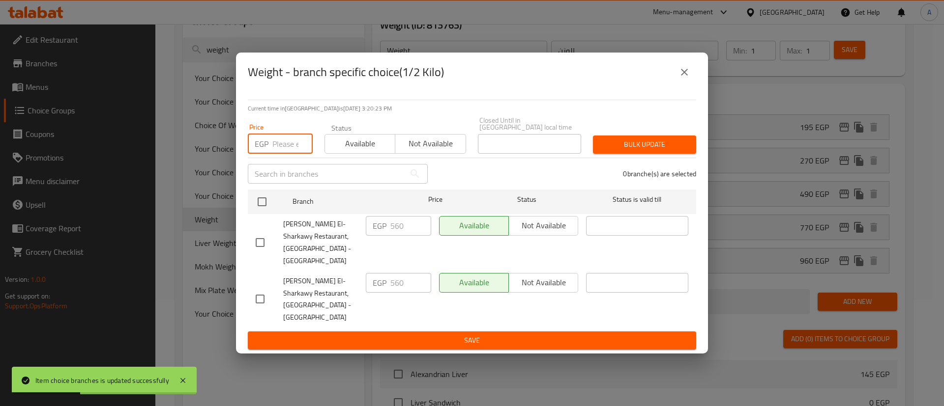
click at [278, 152] on input "number" at bounding box center [292, 144] width 40 height 20
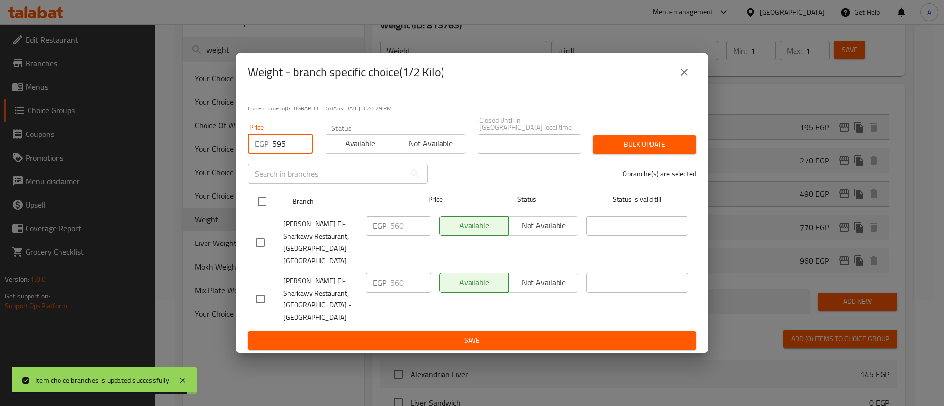
type input "595"
click at [265, 205] on input "checkbox" at bounding box center [262, 202] width 21 height 21
checkbox input "true"
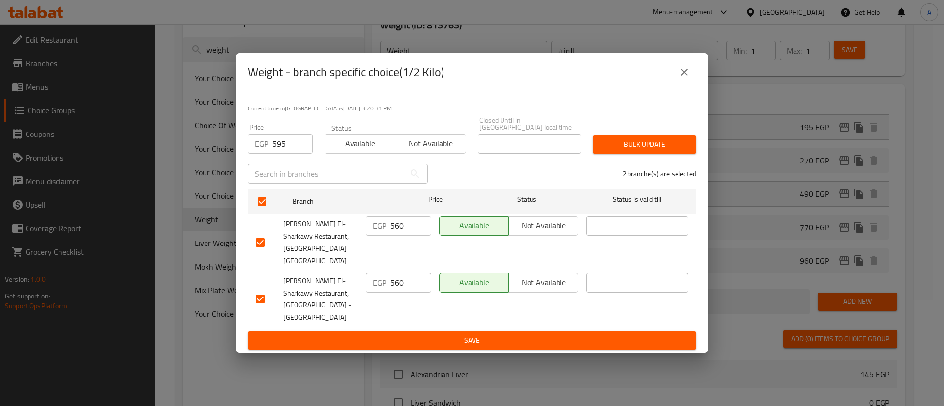
click at [654, 151] on span "Bulk update" at bounding box center [644, 145] width 87 height 12
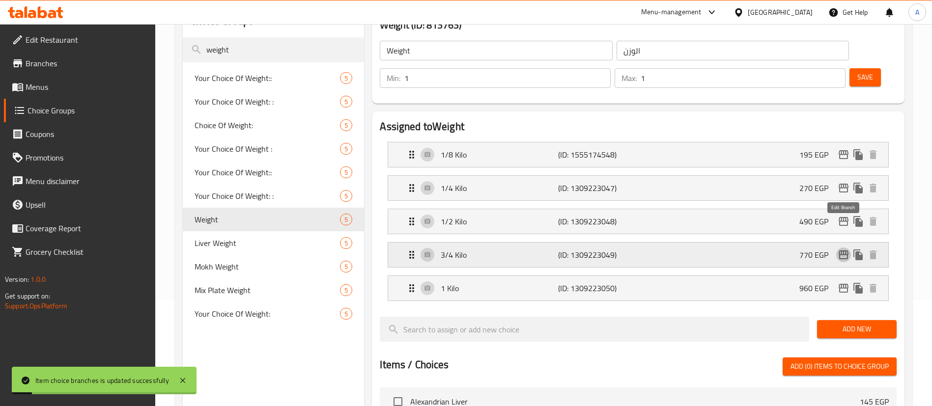
click at [840, 251] on icon "edit" at bounding box center [844, 255] width 10 height 9
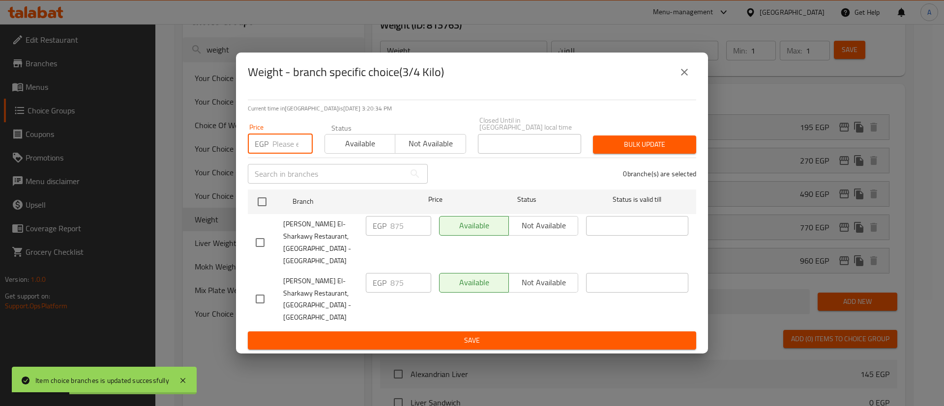
click at [281, 152] on input "number" at bounding box center [292, 144] width 40 height 20
type input "925"
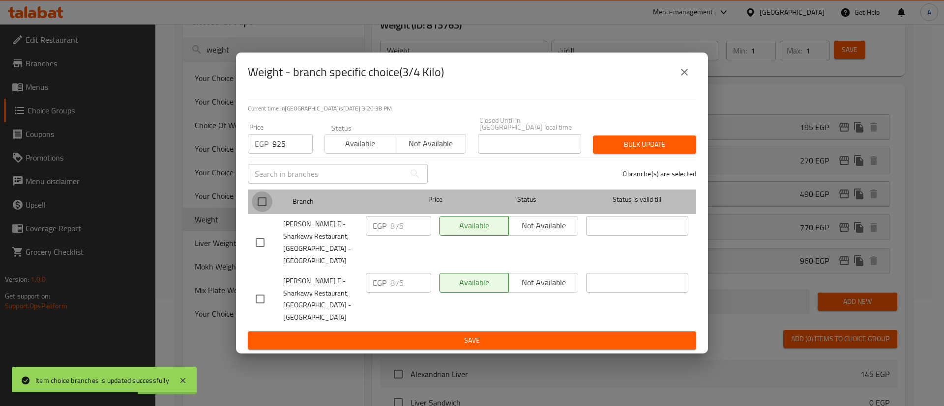
click at [264, 208] on input "checkbox" at bounding box center [262, 202] width 21 height 21
checkbox input "true"
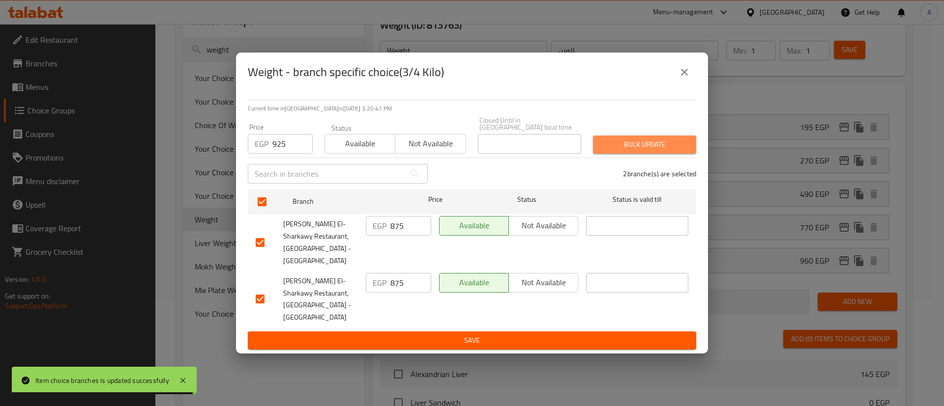
click at [635, 151] on span "Bulk update" at bounding box center [644, 145] width 87 height 12
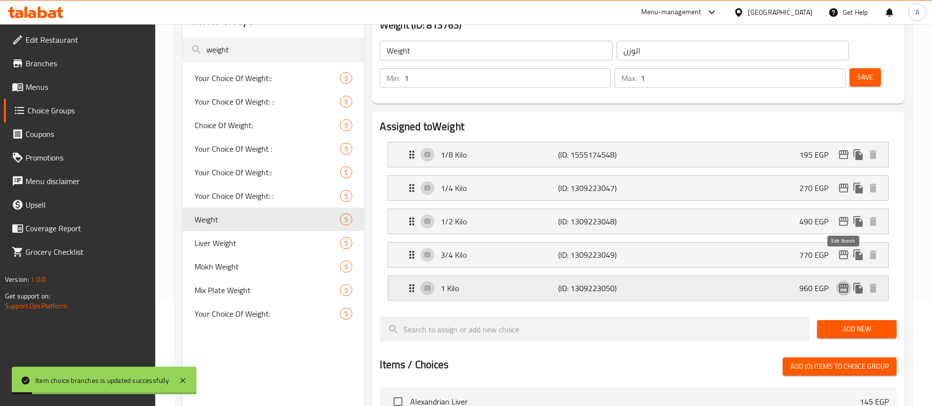
click at [846, 284] on icon "edit" at bounding box center [844, 288] width 10 height 9
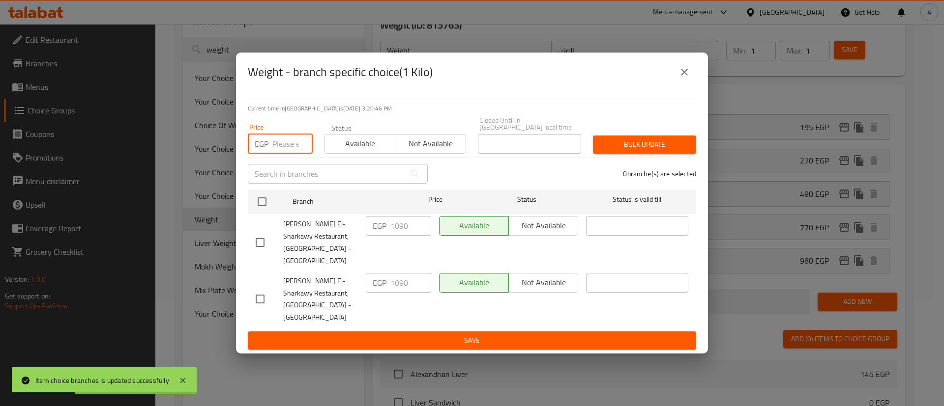
click at [280, 153] on input "number" at bounding box center [292, 144] width 40 height 20
type input "1190"
click at [262, 207] on input "checkbox" at bounding box center [262, 202] width 21 height 21
checkbox input "true"
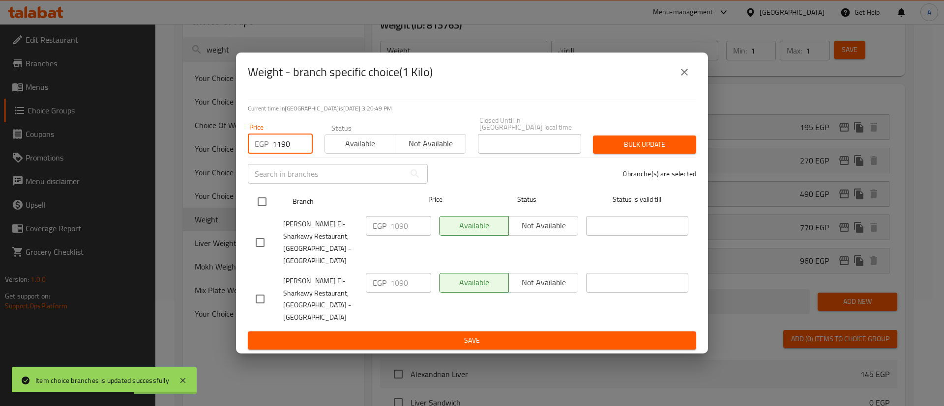
checkbox input "true"
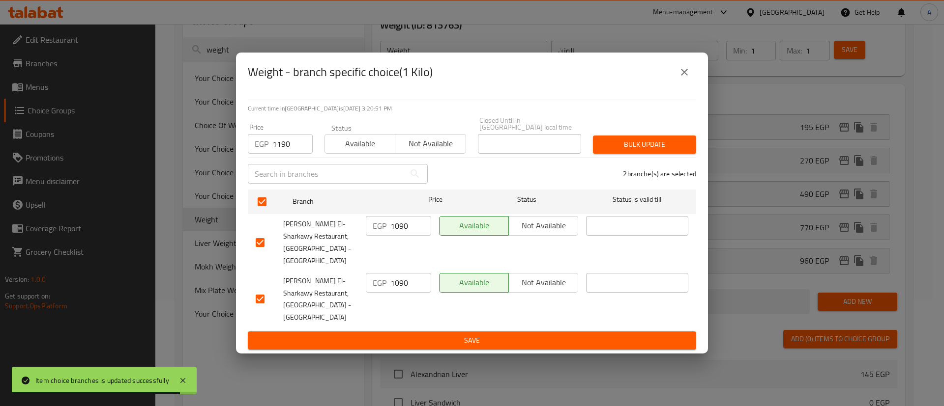
click at [658, 151] on span "Bulk update" at bounding box center [644, 145] width 87 height 12
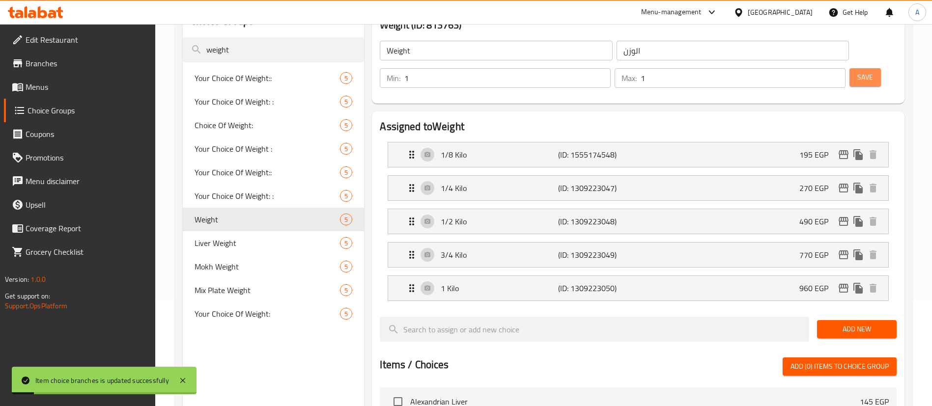
click at [858, 71] on span "Save" at bounding box center [866, 77] width 16 height 12
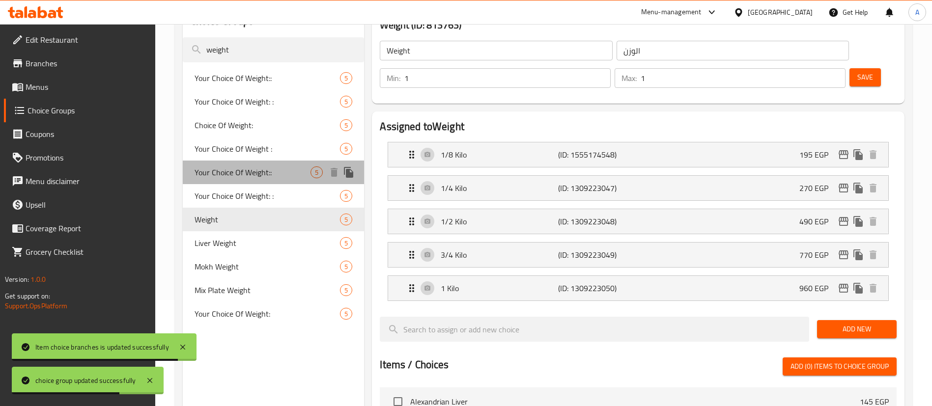
click at [245, 172] on span "Your Choice Of Weight::" at bounding box center [253, 173] width 116 height 12
type input "Your Choice Of Weight::"
type input "إختيارك من الوزن::"
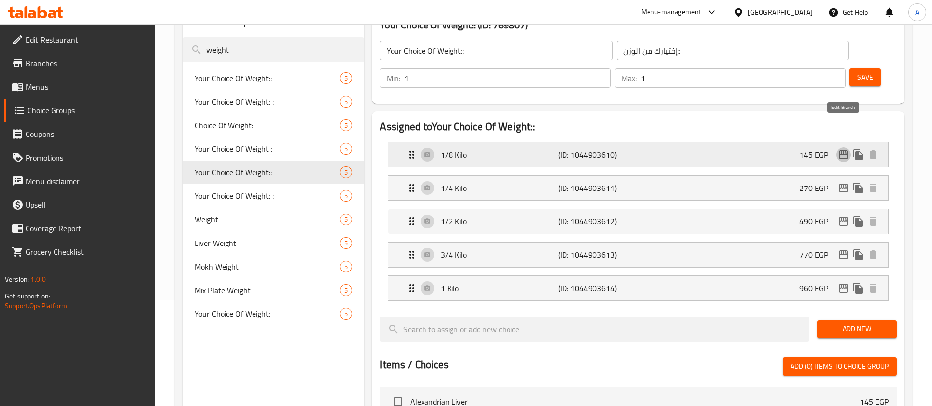
click at [843, 150] on icon "edit" at bounding box center [844, 154] width 10 height 9
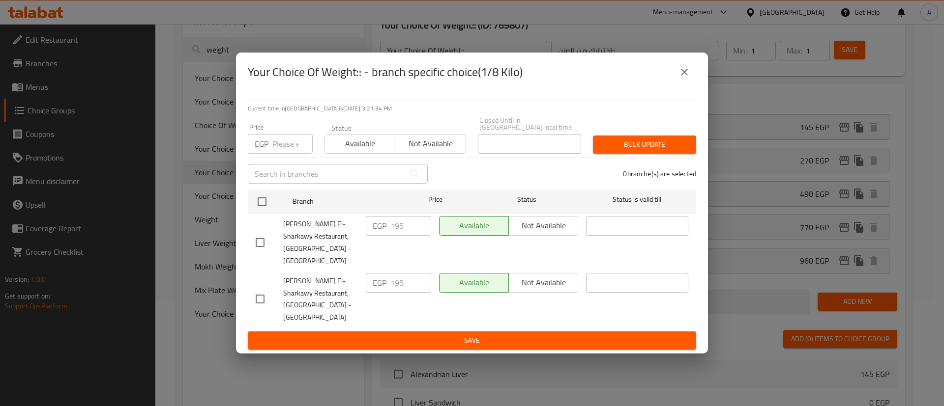
click at [272, 154] on div "EGP Price" at bounding box center [280, 144] width 65 height 20
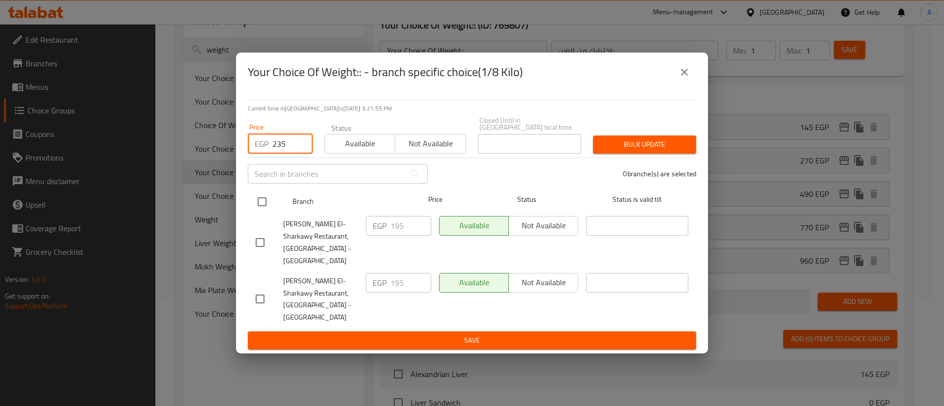
type input "235"
click at [253, 205] on input "checkbox" at bounding box center [262, 202] width 21 height 21
checkbox input "true"
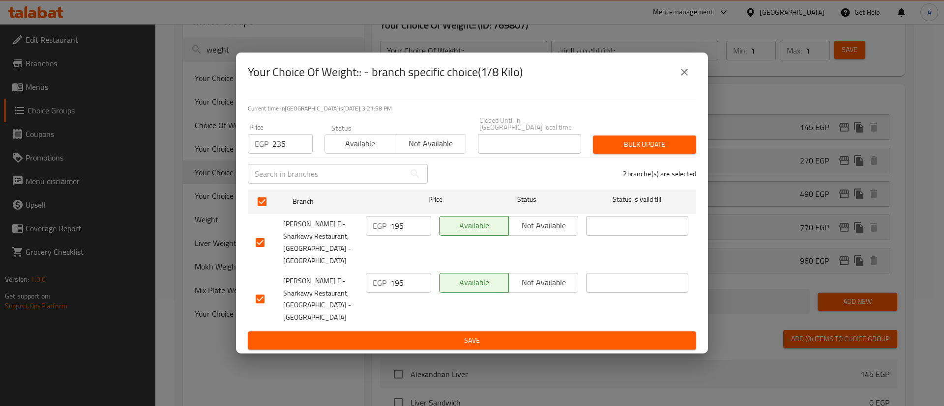
click at [653, 146] on span "Bulk update" at bounding box center [644, 145] width 87 height 12
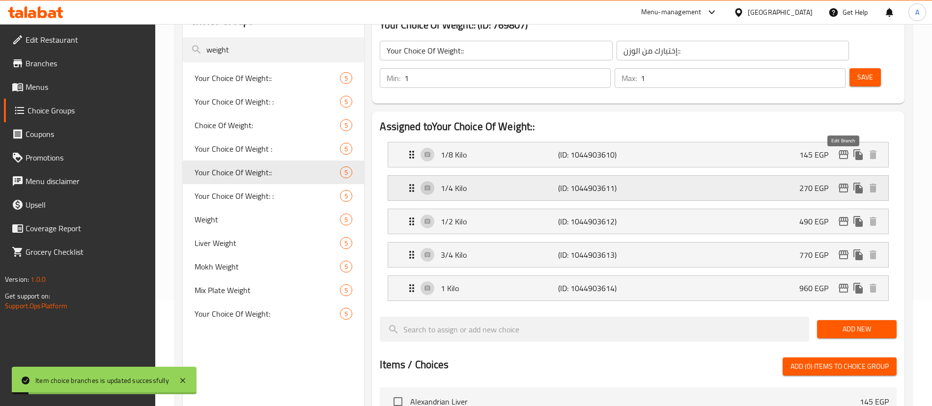
click at [844, 184] on icon "edit" at bounding box center [844, 188] width 10 height 9
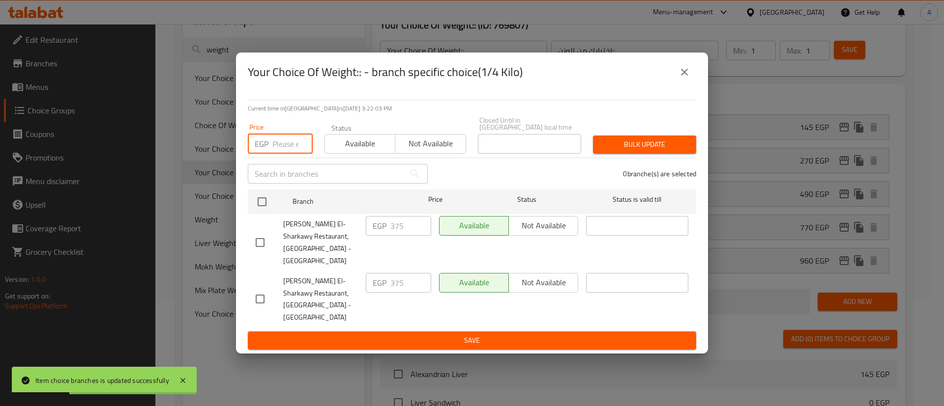
click at [292, 152] on input "number" at bounding box center [292, 144] width 40 height 20
type input "435"
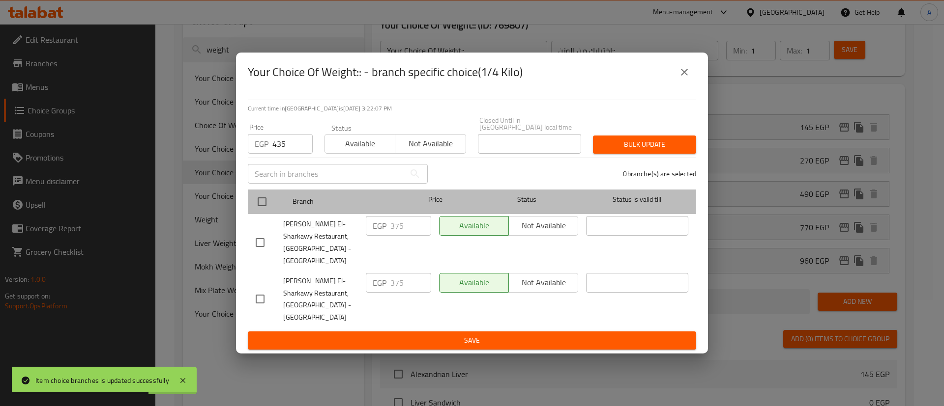
click at [274, 206] on div at bounding box center [270, 202] width 37 height 29
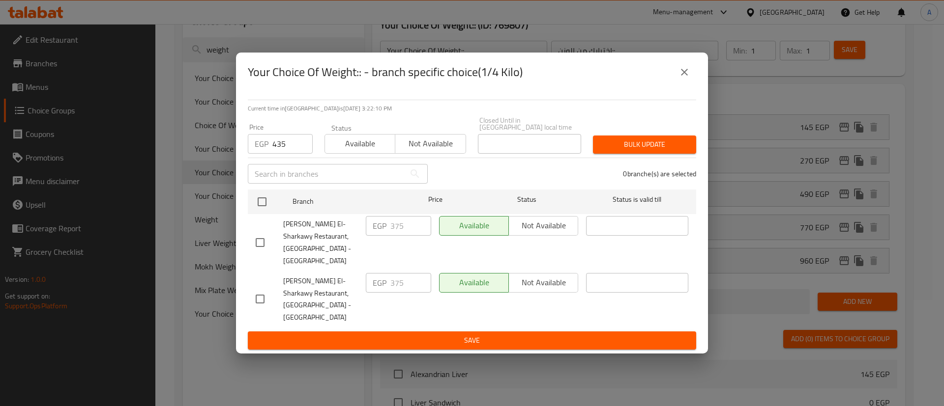
click at [648, 151] on span "Bulk update" at bounding box center [644, 145] width 87 height 12
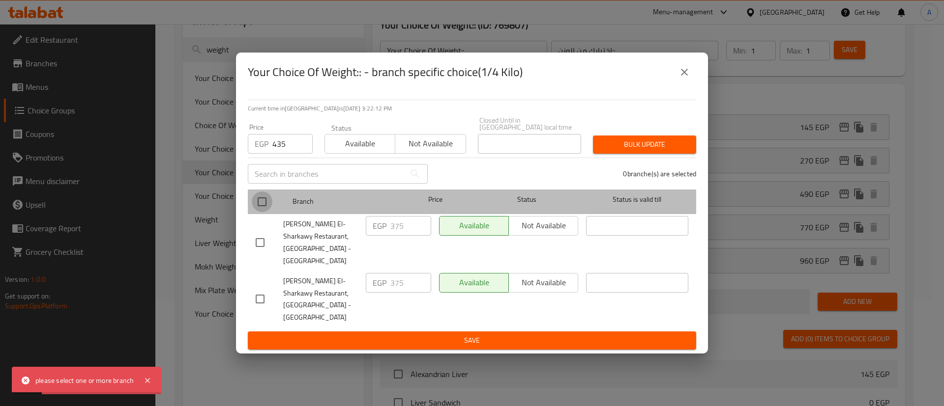
click at [253, 211] on input "checkbox" at bounding box center [262, 202] width 21 height 21
checkbox input "true"
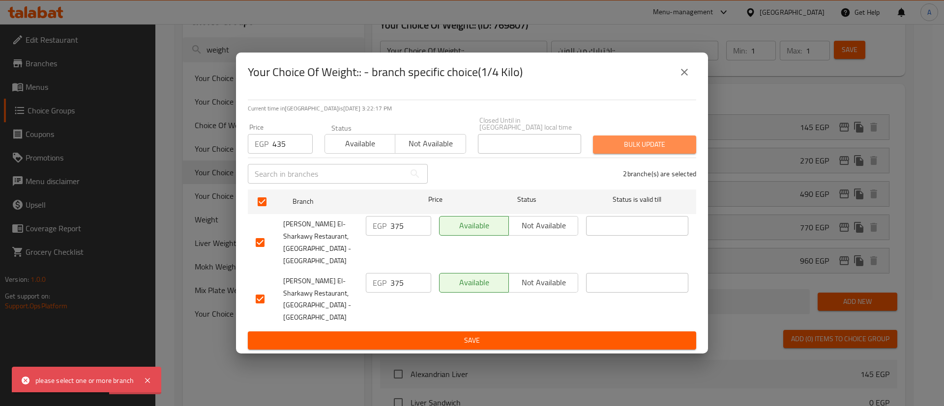
click at [641, 150] on span "Bulk update" at bounding box center [644, 145] width 87 height 12
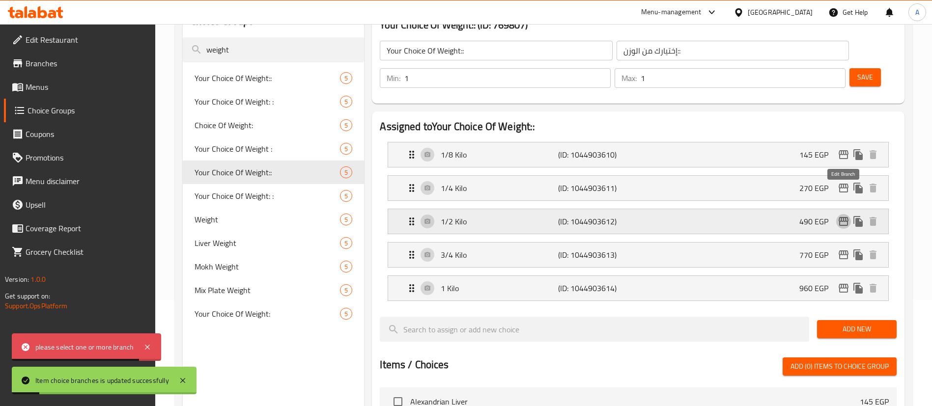
click at [840, 217] on icon "edit" at bounding box center [844, 221] width 10 height 9
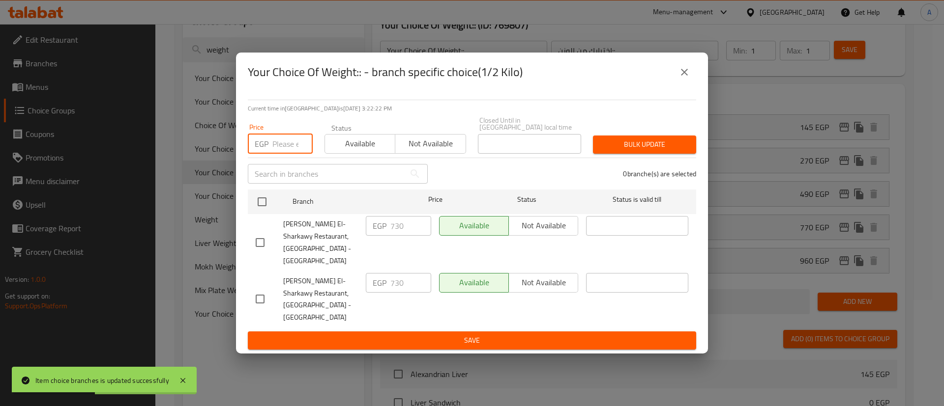
click at [279, 151] on input "number" at bounding box center [292, 144] width 40 height 20
click at [279, 151] on input "8" at bounding box center [292, 144] width 40 height 20
type input "845"
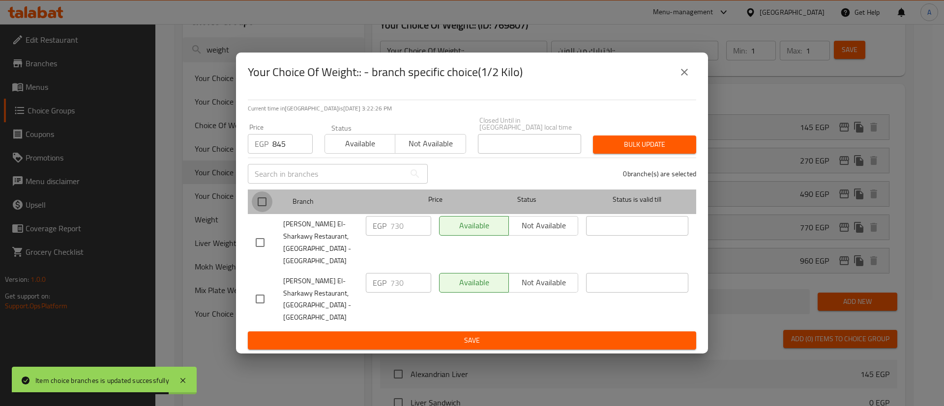
click at [259, 212] on input "checkbox" at bounding box center [262, 202] width 21 height 21
checkbox input "true"
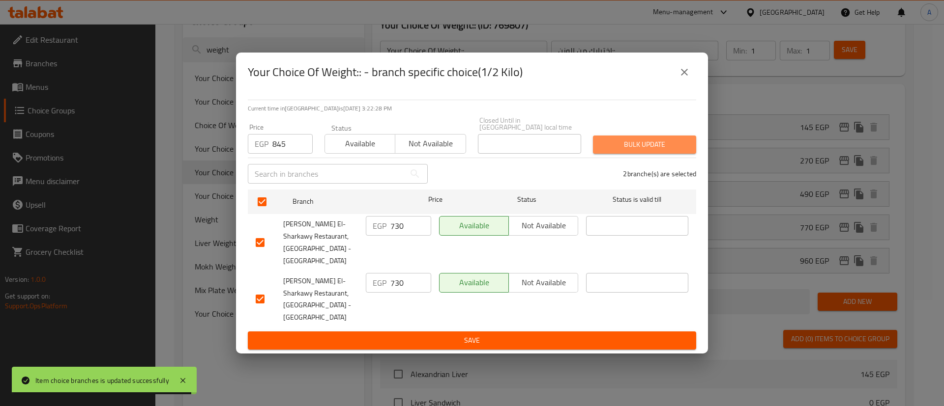
click at [645, 151] on span "Bulk update" at bounding box center [644, 145] width 87 height 12
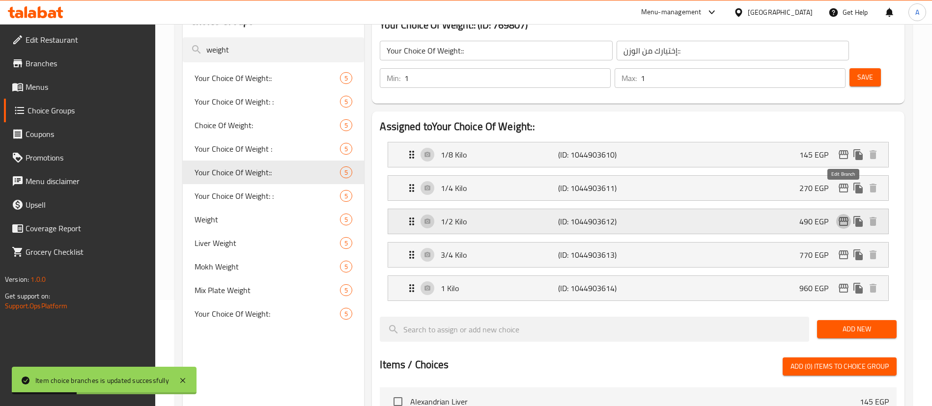
click at [844, 217] on icon "edit" at bounding box center [844, 221] width 10 height 9
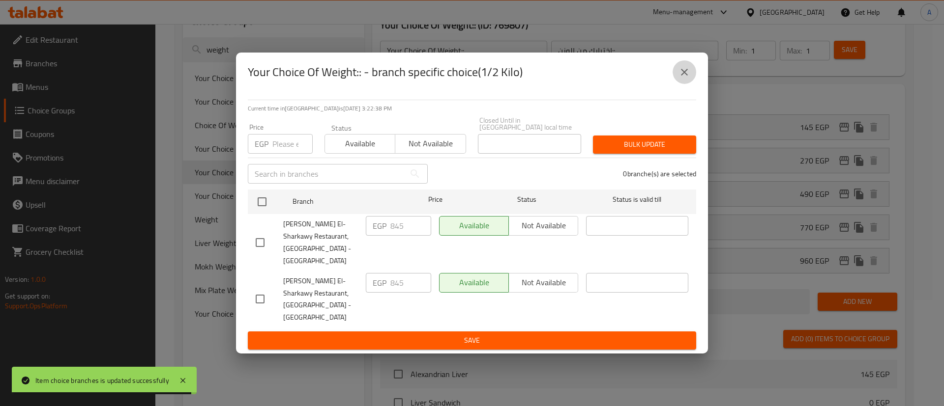
click at [686, 78] on icon "close" at bounding box center [684, 72] width 12 height 12
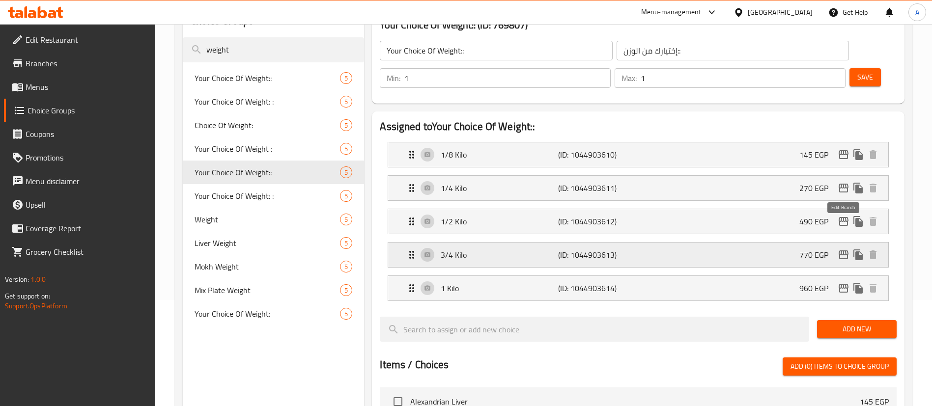
click at [839, 249] on icon "edit" at bounding box center [844, 255] width 12 height 12
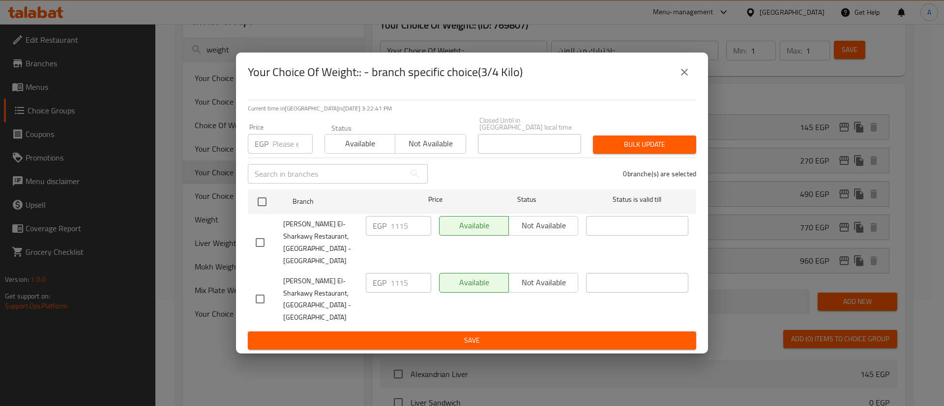
click at [279, 151] on input "number" at bounding box center [292, 144] width 40 height 20
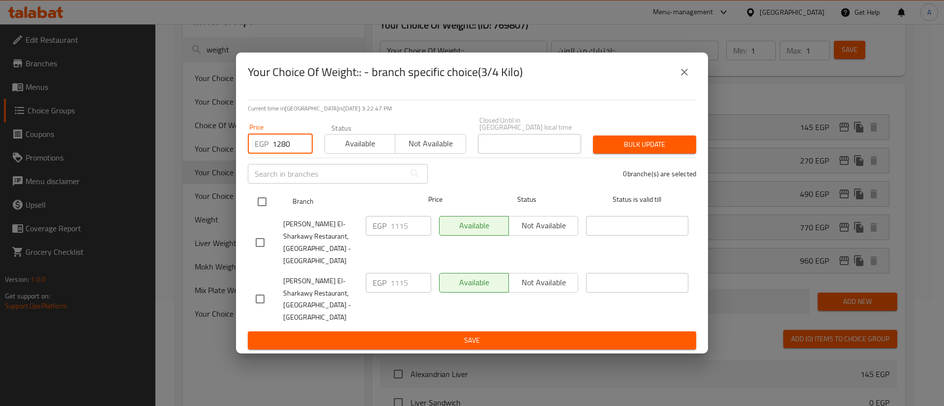
type input "1280"
click at [261, 205] on input "checkbox" at bounding box center [262, 202] width 21 height 21
checkbox input "true"
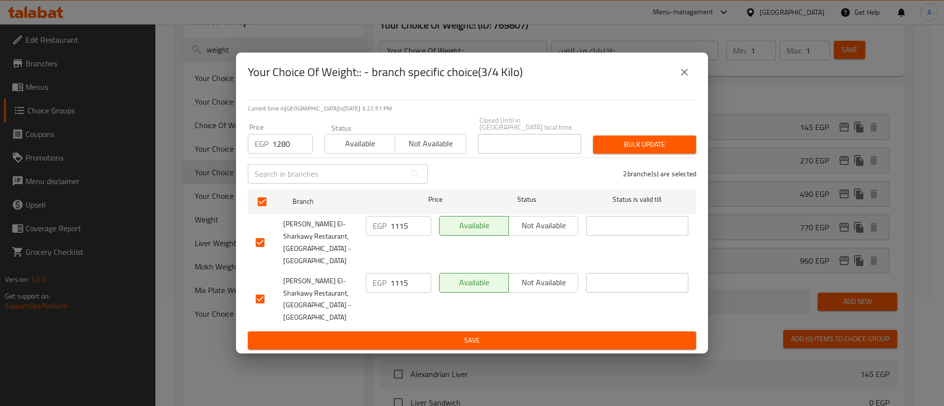
click at [628, 151] on span "Bulk update" at bounding box center [644, 145] width 87 height 12
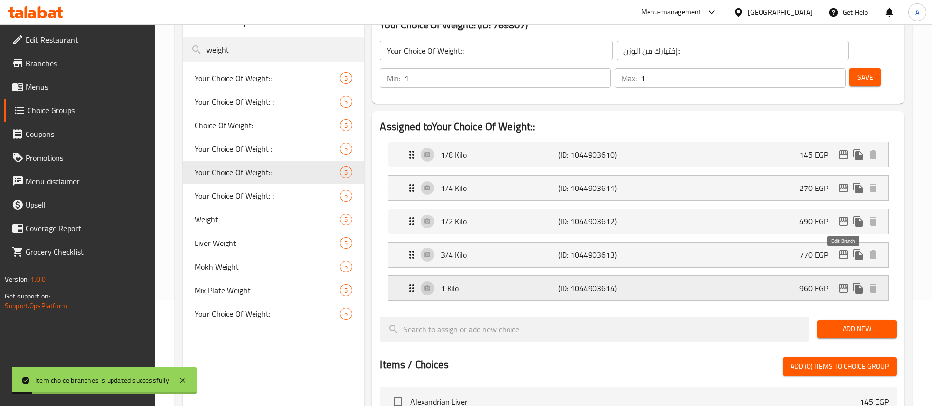
click at [848, 283] on icon "edit" at bounding box center [844, 289] width 12 height 12
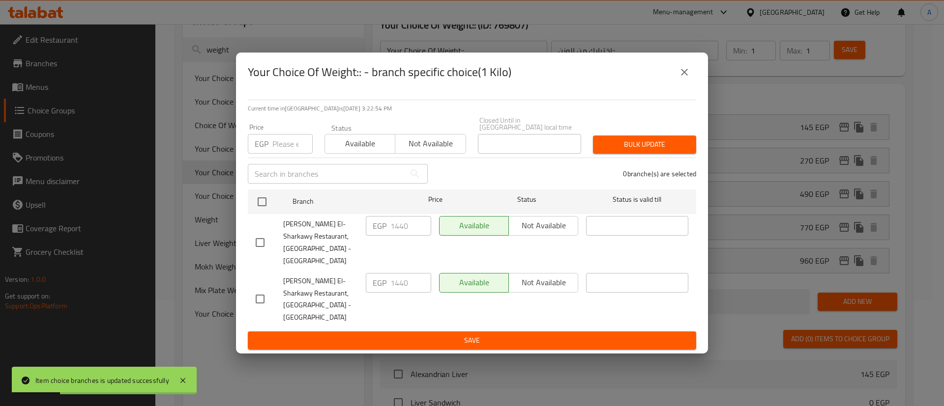
click at [279, 146] on input "number" at bounding box center [292, 144] width 40 height 20
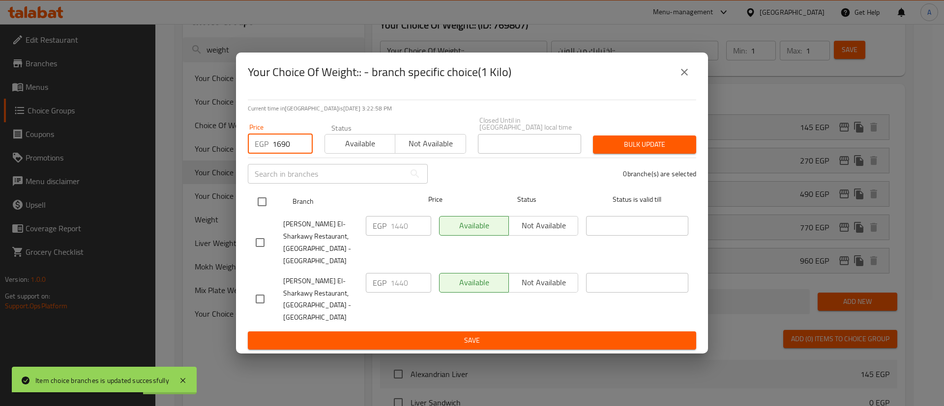
type input "1690"
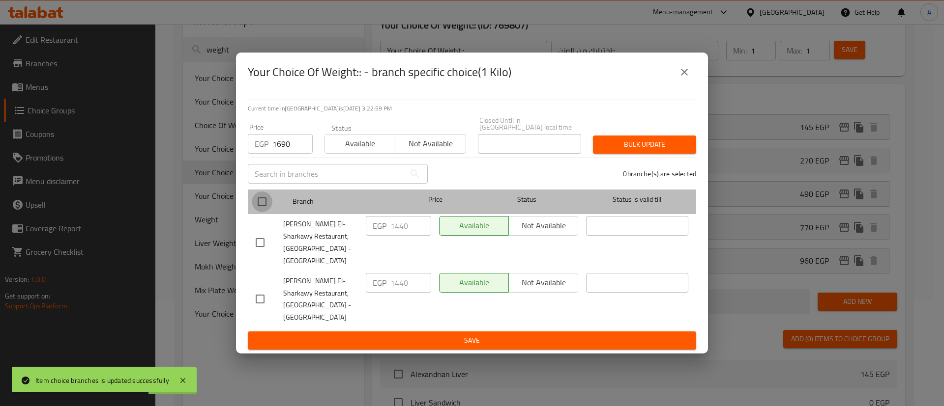
click at [270, 206] on input "checkbox" at bounding box center [262, 202] width 21 height 21
checkbox input "true"
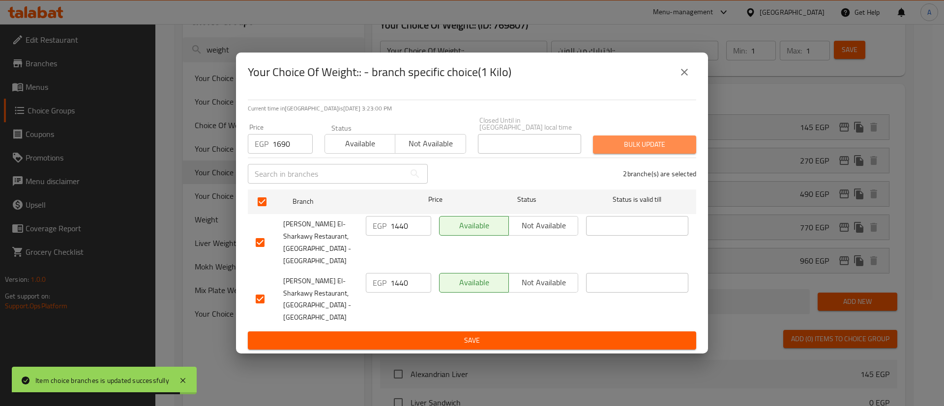
click at [624, 151] on span "Bulk update" at bounding box center [644, 145] width 87 height 12
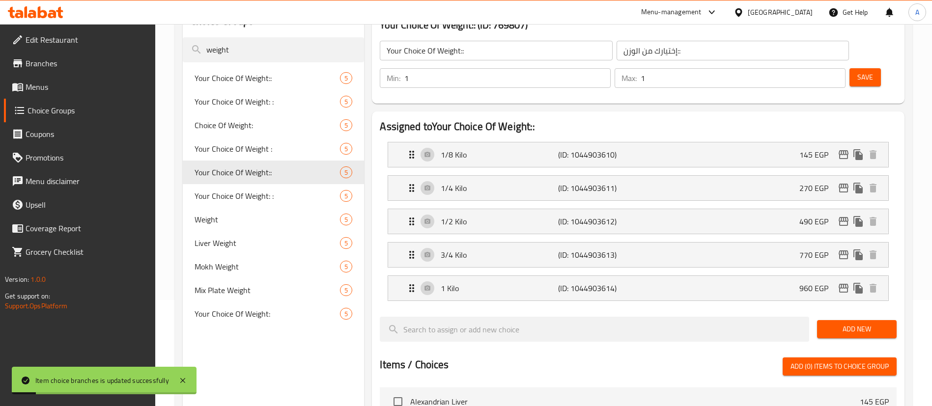
click at [858, 71] on span "Save" at bounding box center [866, 77] width 16 height 12
click at [220, 214] on span "Weight" at bounding box center [253, 220] width 116 height 12
type input "Weight"
type input "الوزن"
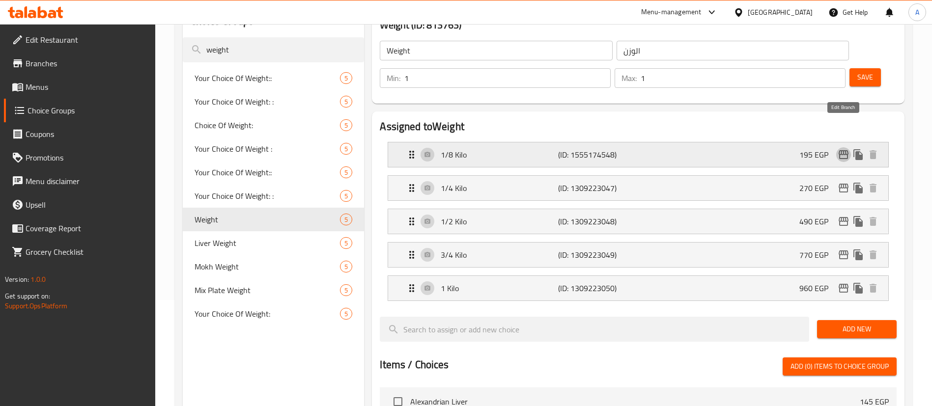
click at [847, 149] on icon "edit" at bounding box center [844, 155] width 12 height 12
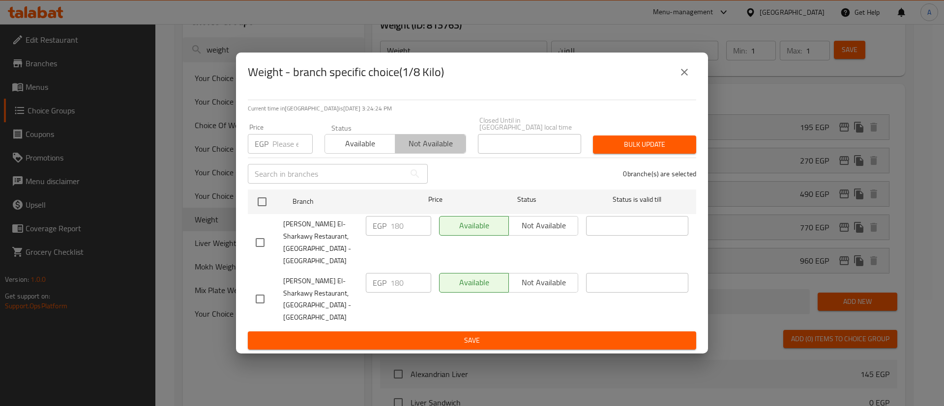
click at [443, 151] on span "Not available" at bounding box center [430, 144] width 62 height 14
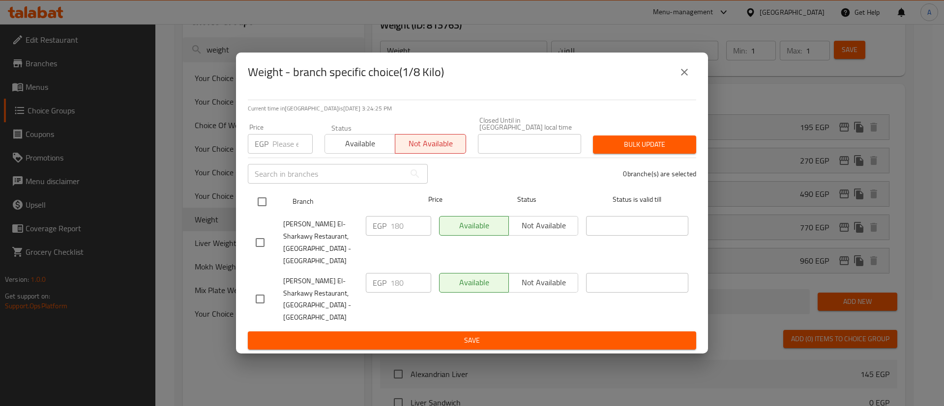
click at [282, 208] on div at bounding box center [270, 202] width 37 height 29
click at [263, 205] on input "checkbox" at bounding box center [262, 202] width 21 height 21
checkbox input "true"
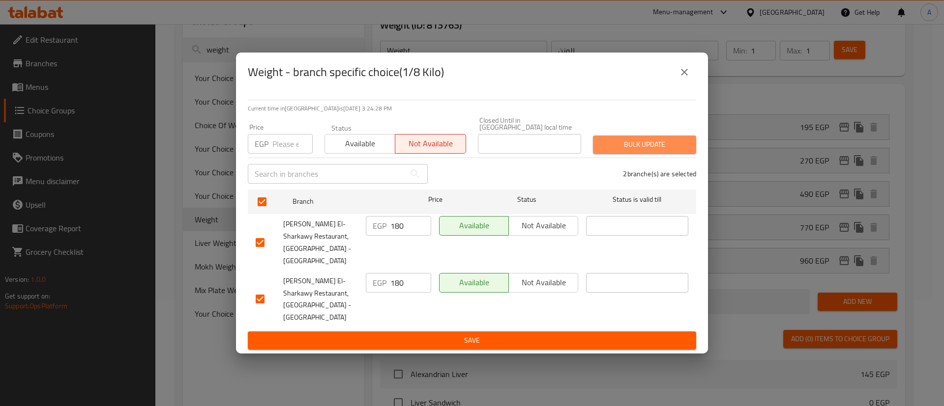
click at [630, 151] on span "Bulk update" at bounding box center [644, 145] width 87 height 12
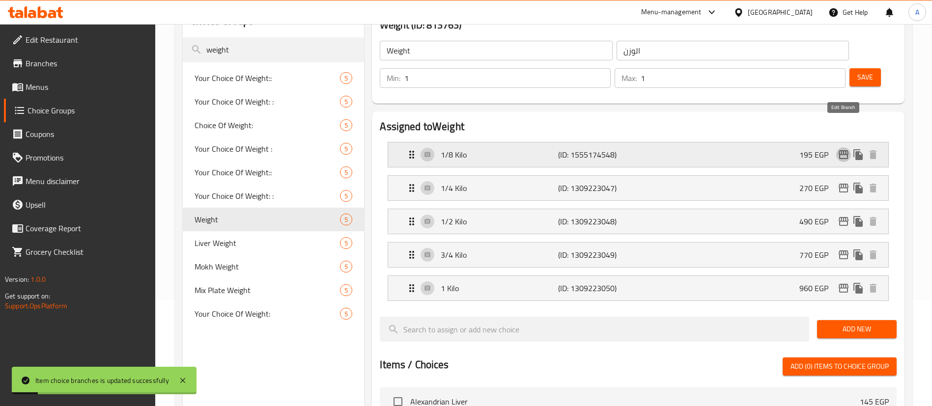
click at [844, 150] on icon "edit" at bounding box center [844, 154] width 10 height 9
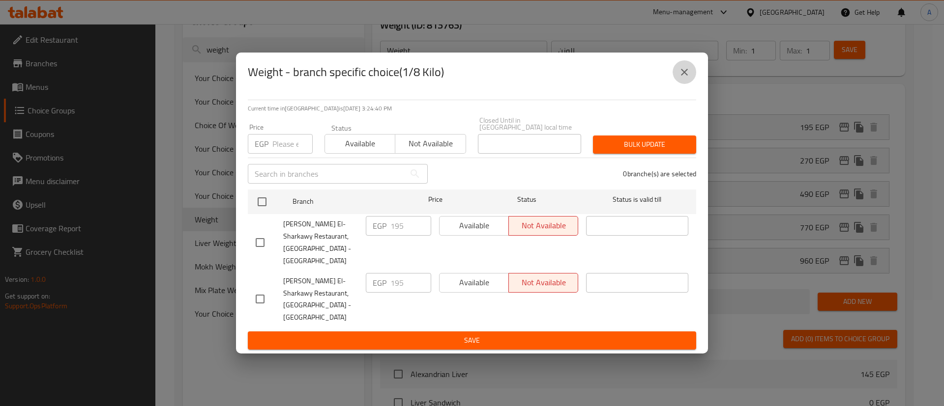
click at [683, 76] on icon "close" at bounding box center [684, 72] width 7 height 7
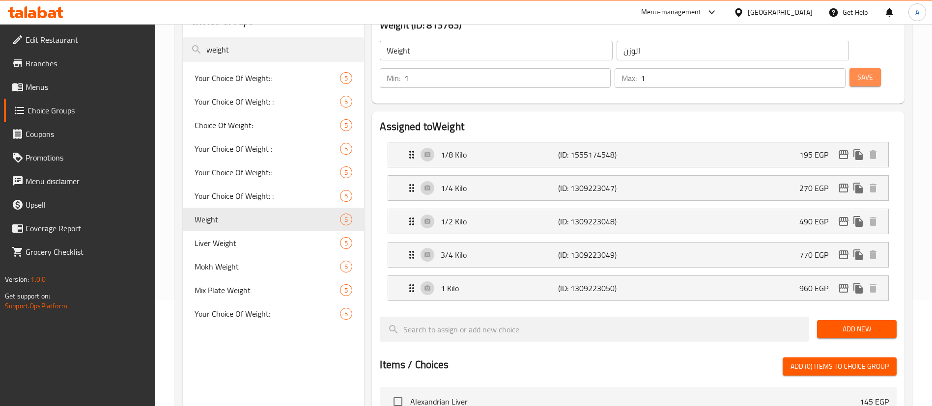
click at [858, 71] on span "Save" at bounding box center [866, 77] width 16 height 12
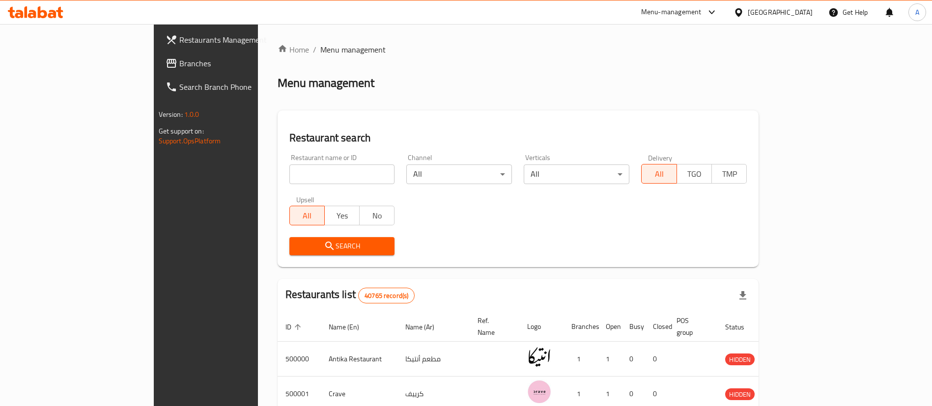
click at [179, 65] on span "Branches" at bounding box center [240, 63] width 122 height 12
click at [179, 60] on span "Branches" at bounding box center [240, 63] width 122 height 12
click at [170, 69] on span "Branches" at bounding box center [236, 63] width 132 height 12
click at [148, 71] on link "Branches" at bounding box center [228, 64] width 161 height 24
click at [170, 58] on span "Branches" at bounding box center [236, 63] width 132 height 12
